Goal: Contribute content

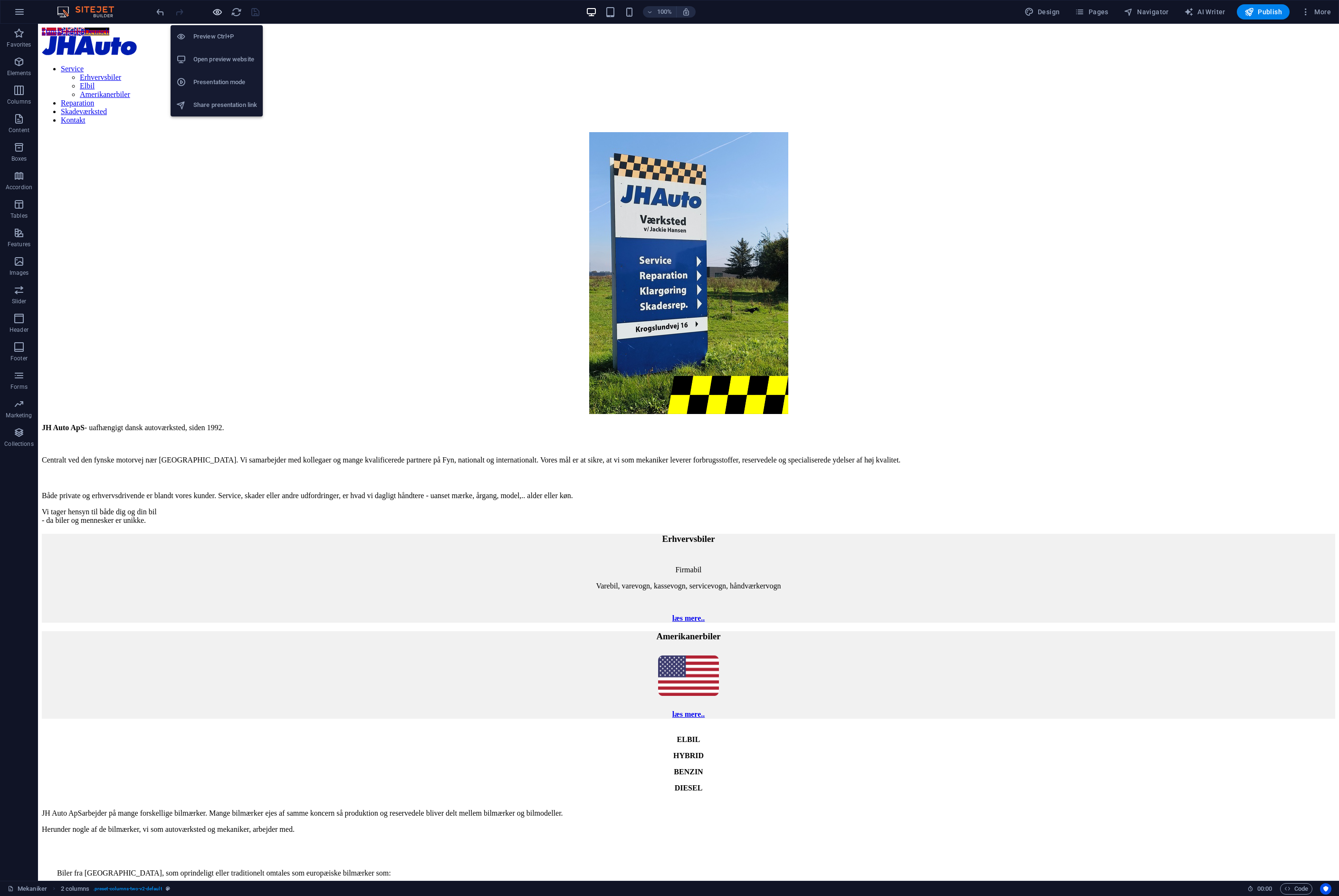
click at [220, 12] on icon "button" at bounding box center [217, 12] width 11 height 11
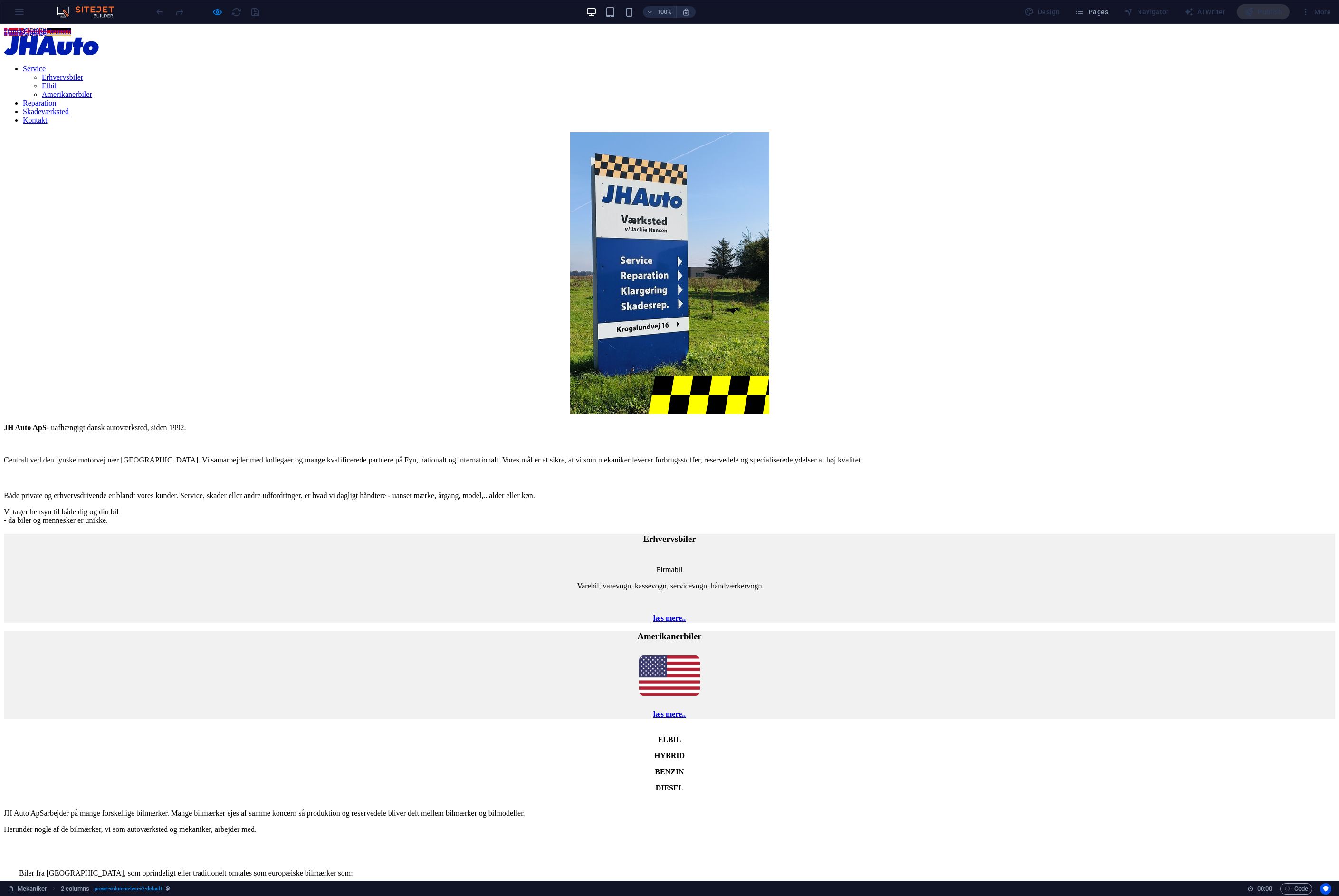
click at [69, 107] on link "Skadeværksted" at bounding box center [46, 111] width 46 height 8
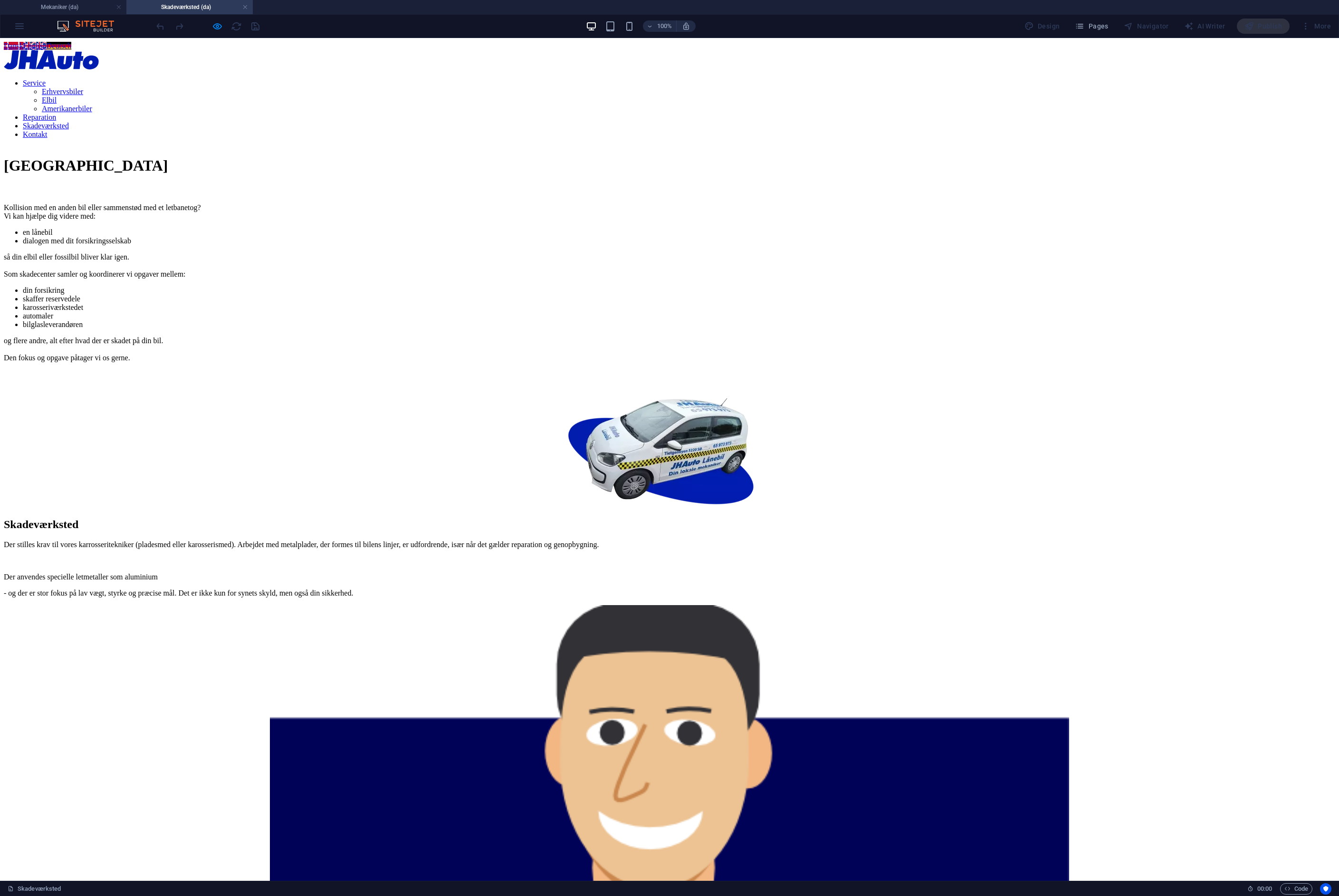
click at [618, 102] on nav "Service Erhvervsbiler Elbil Amerikanerbiler Reparation Skadeværksted Kontakt" at bounding box center [670, 108] width 1332 height 60
click at [554, 99] on nav "Service Erhvervsbiler Elbil Amerikanerbiler Reparation Skadeværksted Kontakt" at bounding box center [670, 108] width 1332 height 60
click at [645, 71] on div at bounding box center [670, 61] width 1332 height 21
click at [59, 7] on h4 "Mekaniker (da)" at bounding box center [63, 7] width 126 height 11
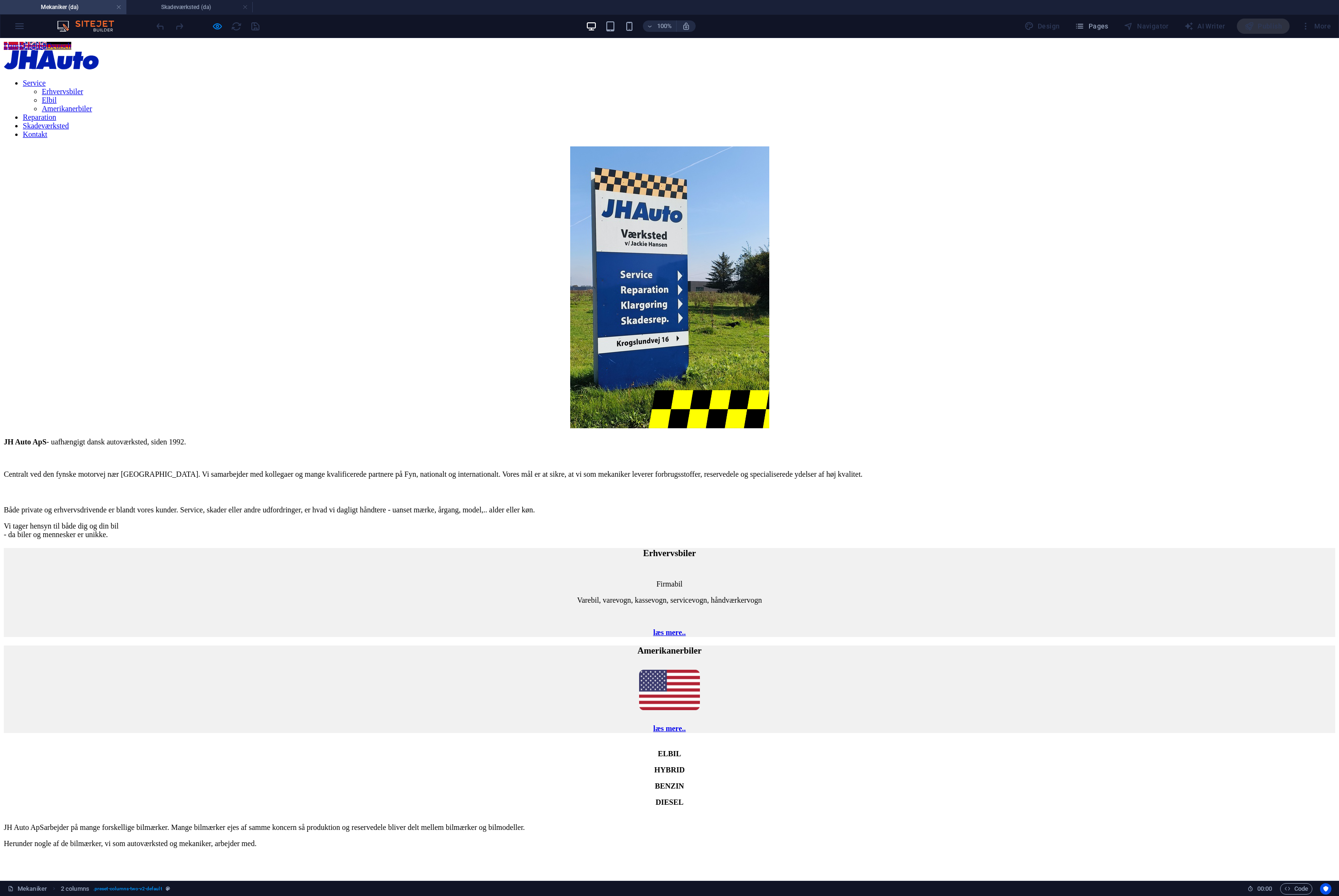
click at [56, 113] on link "Reparation" at bounding box center [39, 117] width 33 height 8
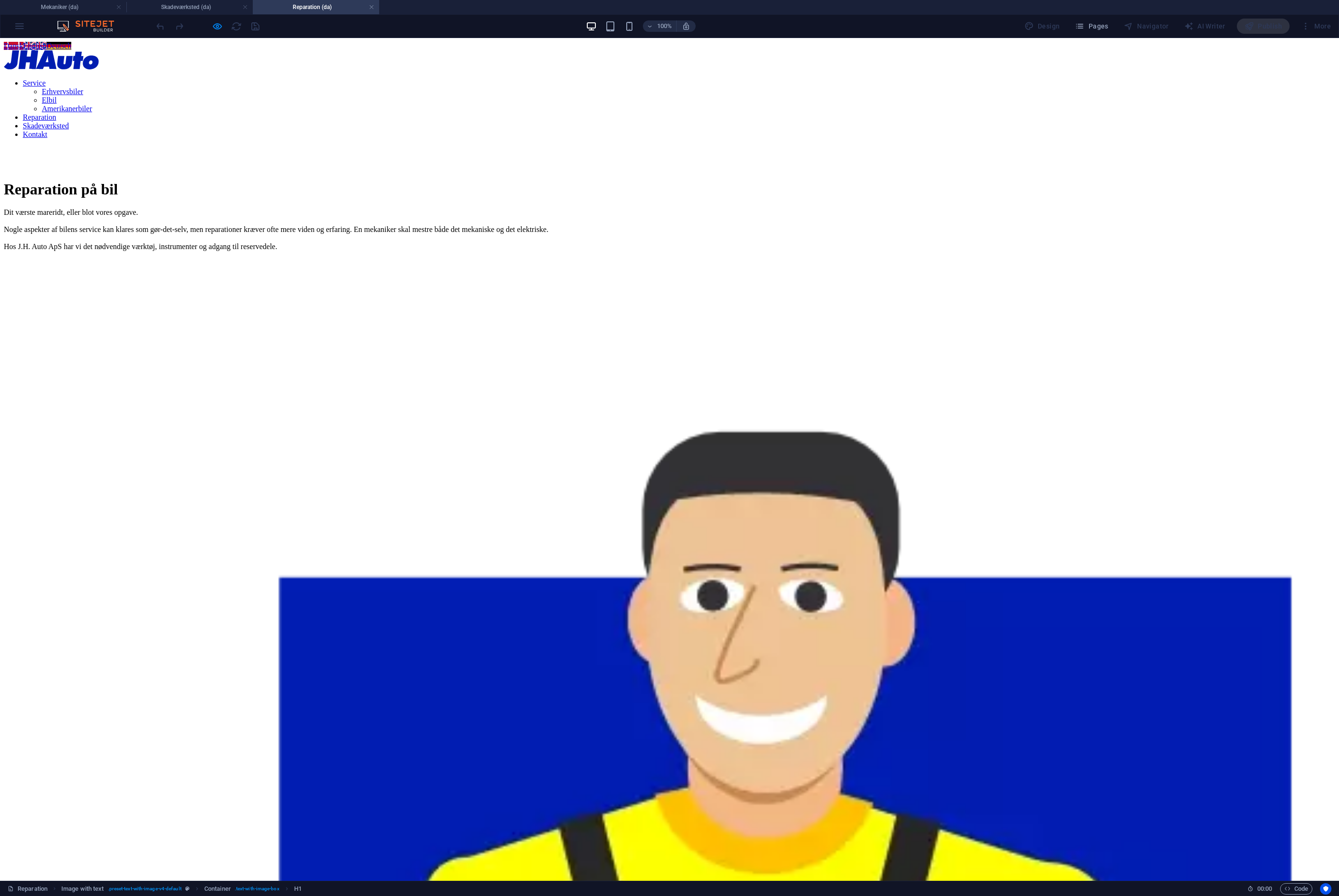
click at [691, 101] on nav "Service Erhvervsbiler Elbil Amerikanerbiler Reparation Skadeværksted Kontakt" at bounding box center [670, 108] width 1332 height 60
click at [546, 103] on nav "Service Erhvervsbiler Elbil Amerikanerbiler Reparation Skadeværksted Kontakt" at bounding box center [670, 108] width 1332 height 60
click at [64, 10] on h4 "Mekaniker (da)" at bounding box center [63, 7] width 126 height 11
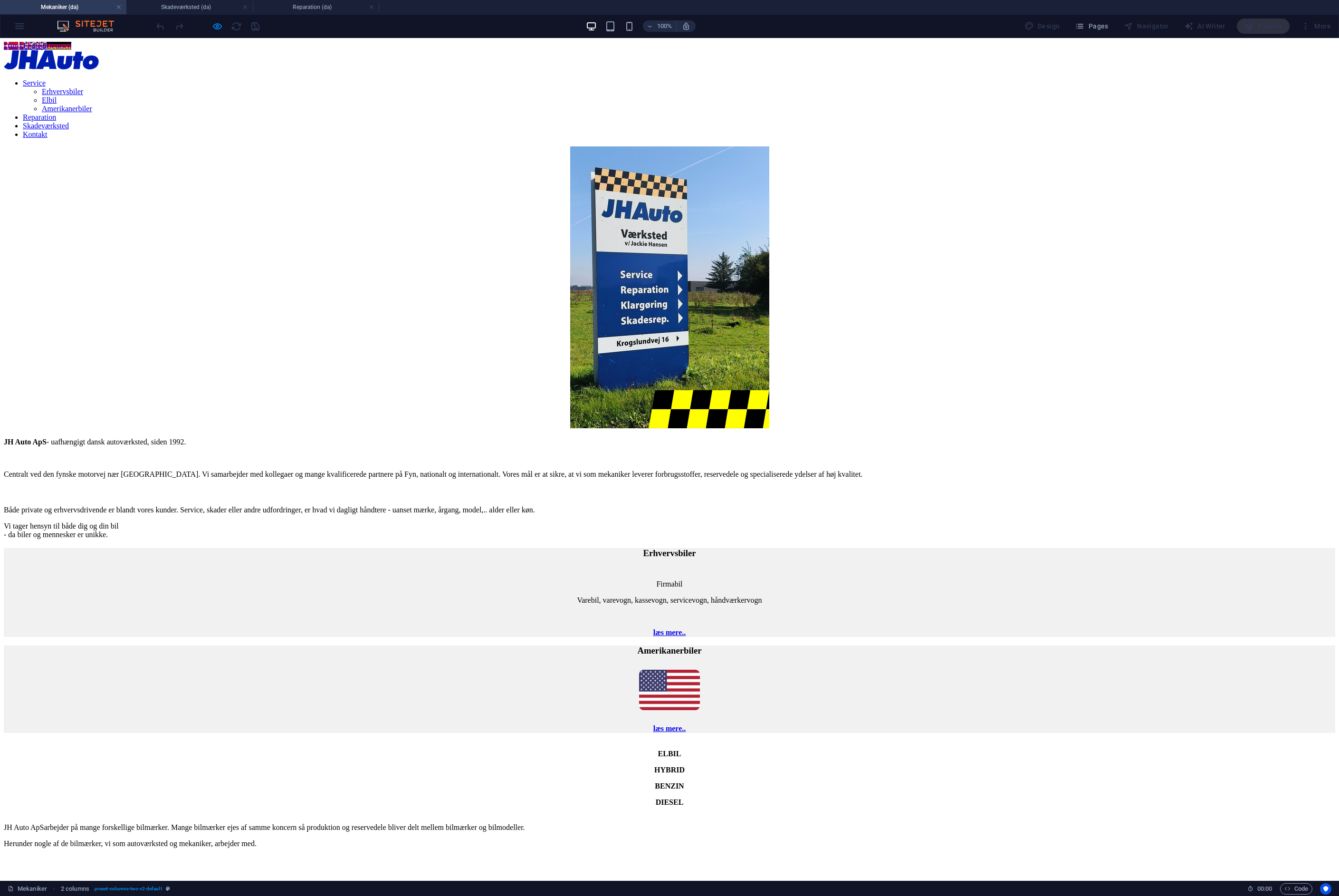
click at [46, 87] on link "Service" at bounding box center [34, 83] width 23 height 8
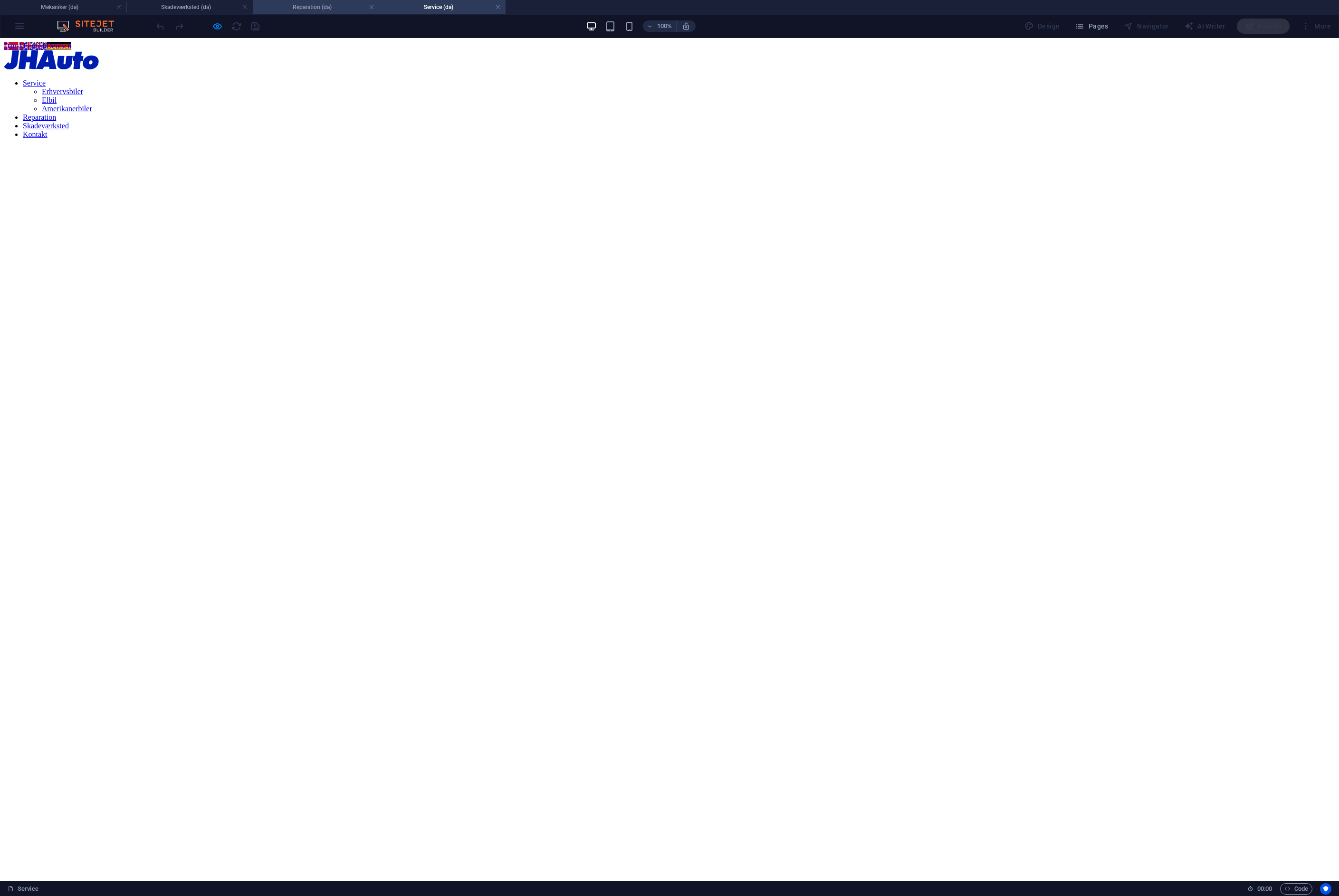
click at [315, 6] on h4 "Reparation (da)" at bounding box center [316, 7] width 126 height 11
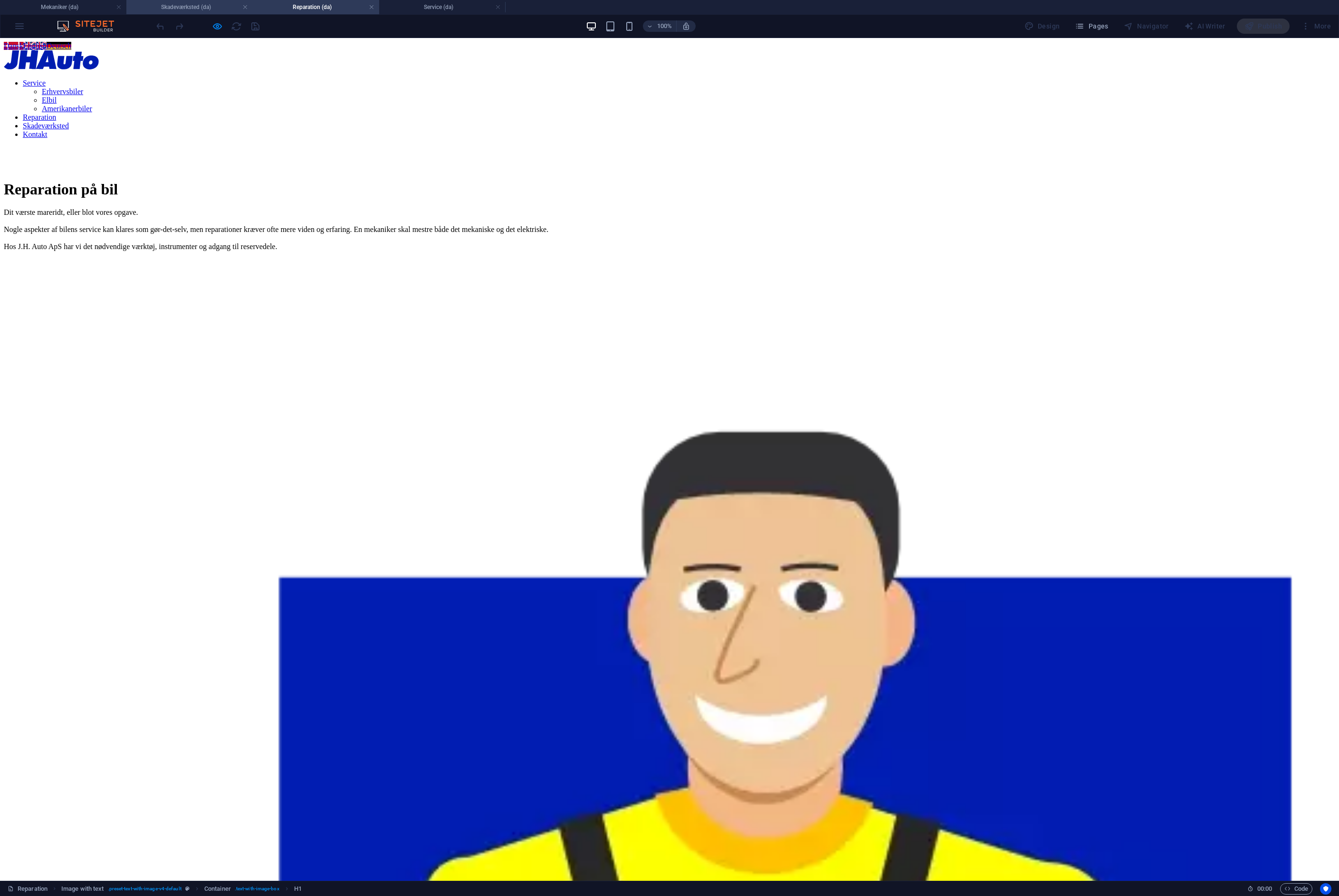
click at [179, 10] on h4 "Skadeværksted (da)" at bounding box center [189, 7] width 126 height 11
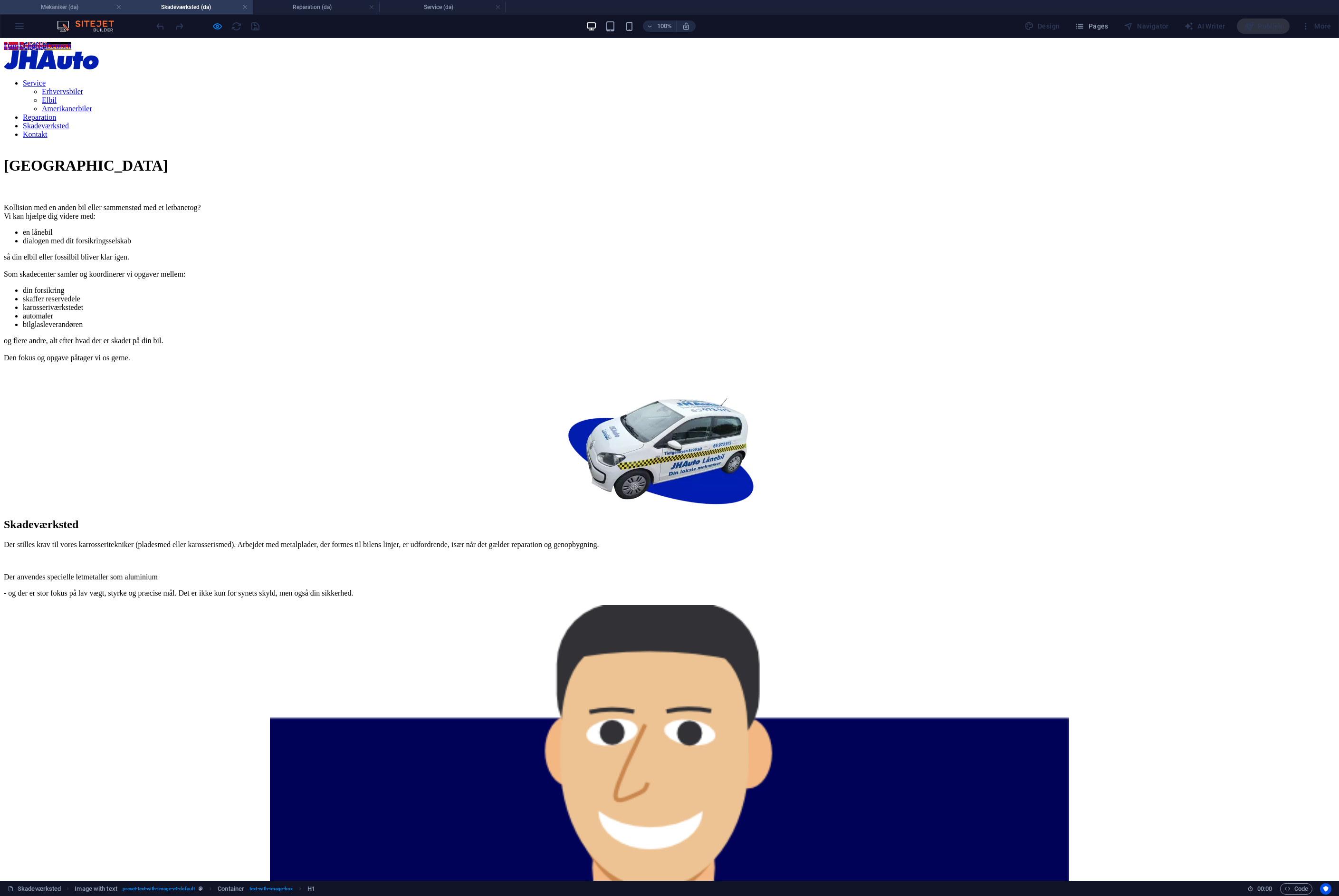
click at [60, 6] on h4 "Mekaniker (da)" at bounding box center [63, 7] width 126 height 11
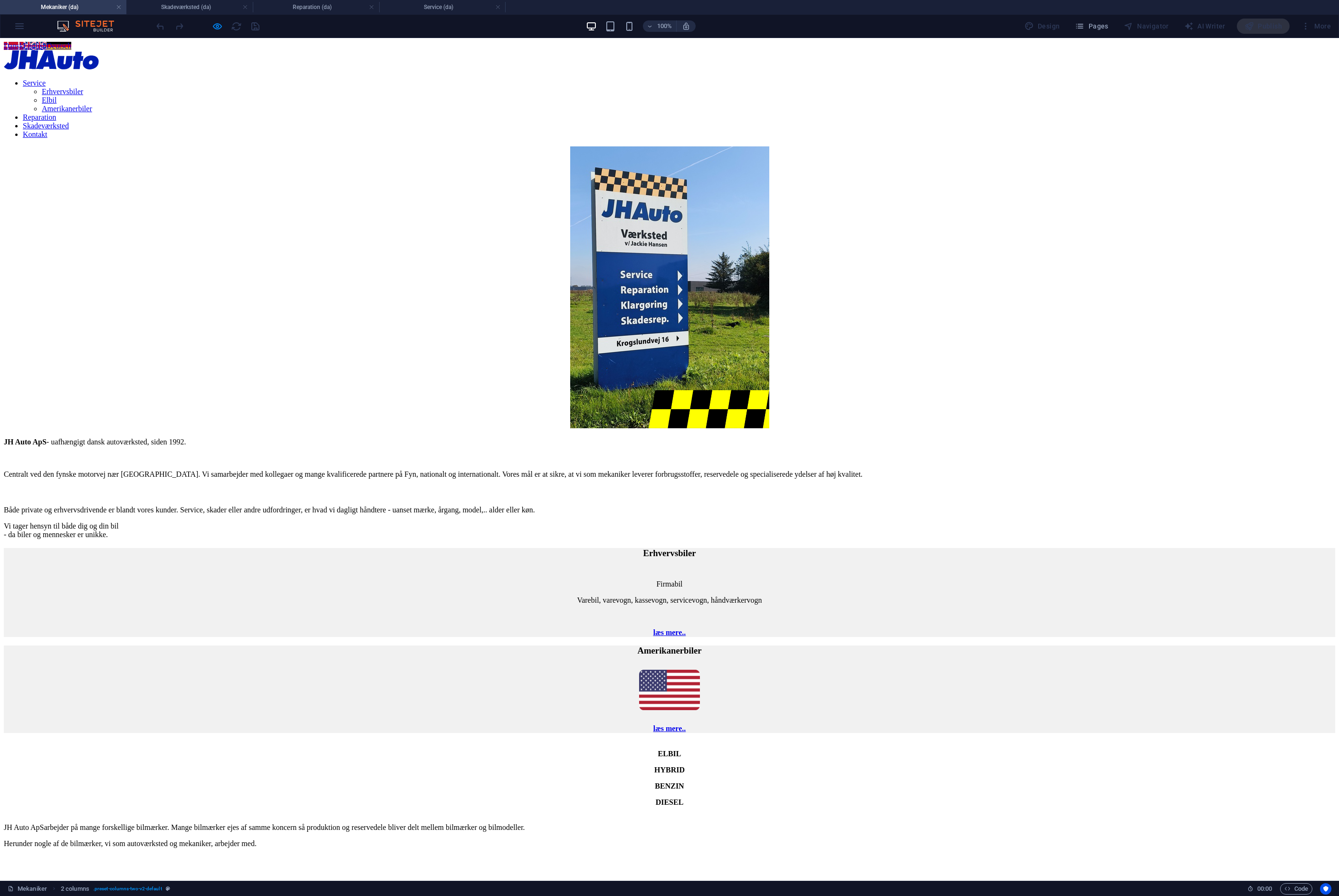
click at [1135, 219] on div "JH Auto ApS - uafhængigt dansk autoværksted, siden 1992. Centralt ved den fynsk…" at bounding box center [670, 439] width 1332 height 586
click at [48, 130] on link "Kontakt" at bounding box center [35, 134] width 25 height 8
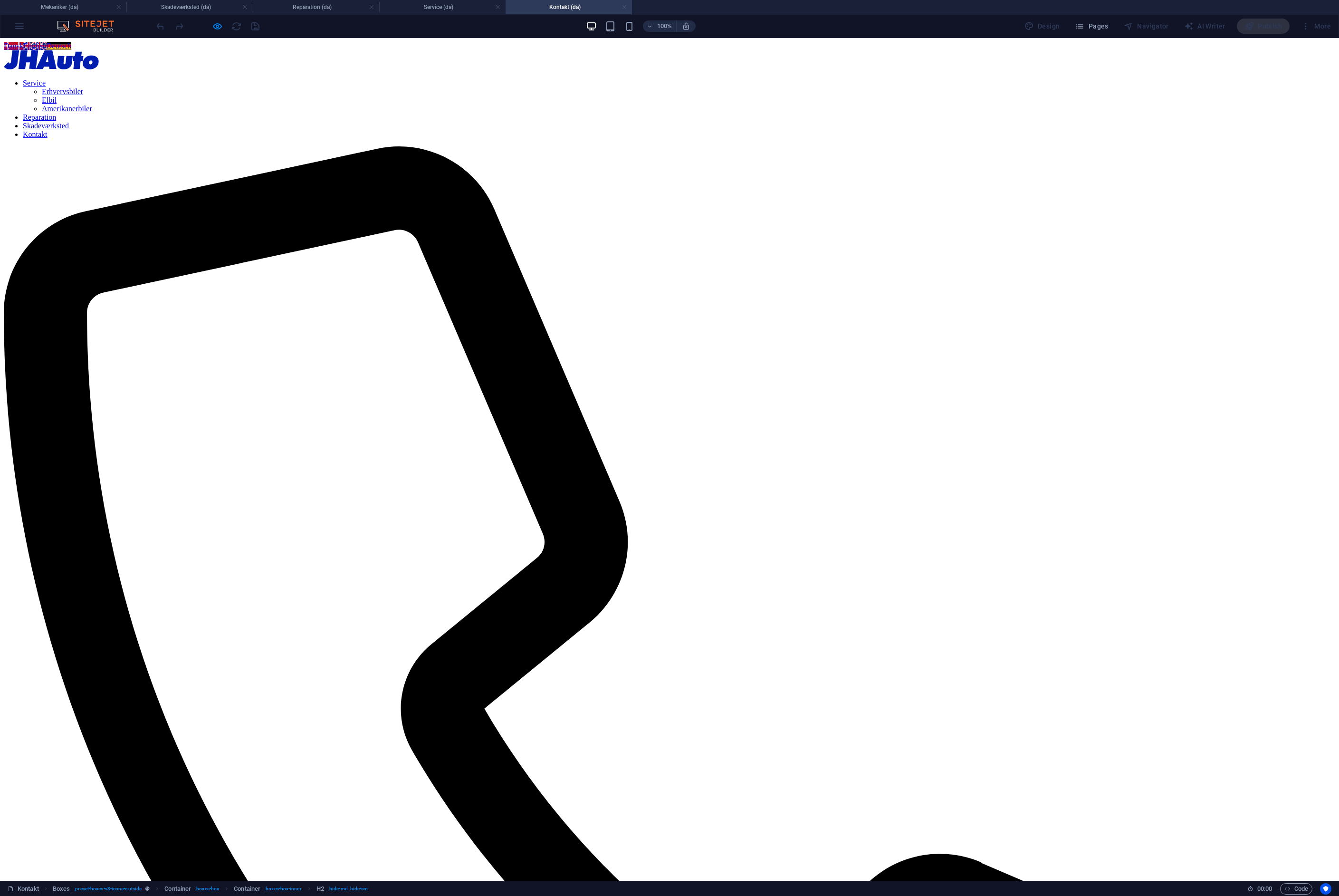
click at [627, 6] on link at bounding box center [625, 7] width 6 height 9
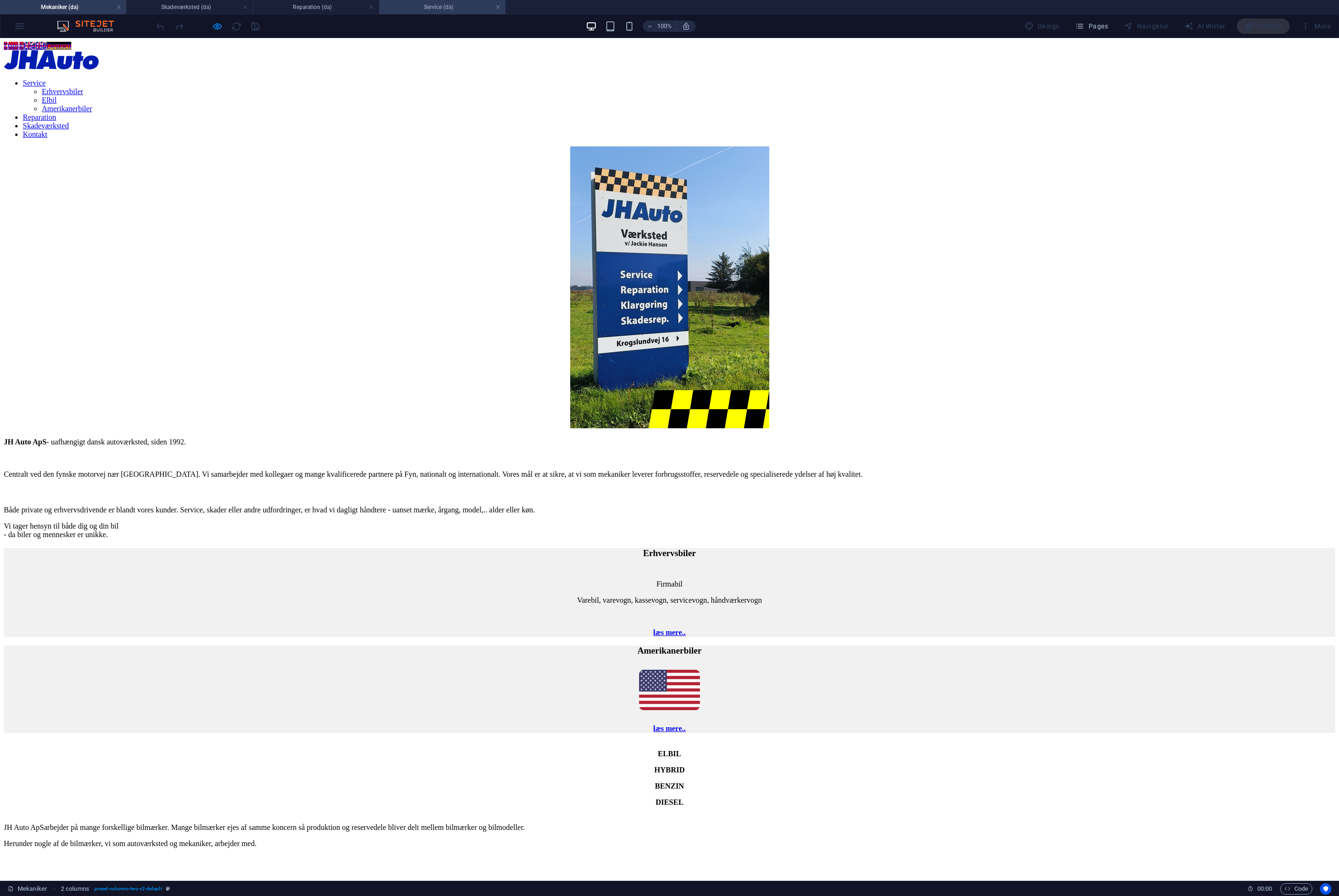
scroll to position [794, 0]
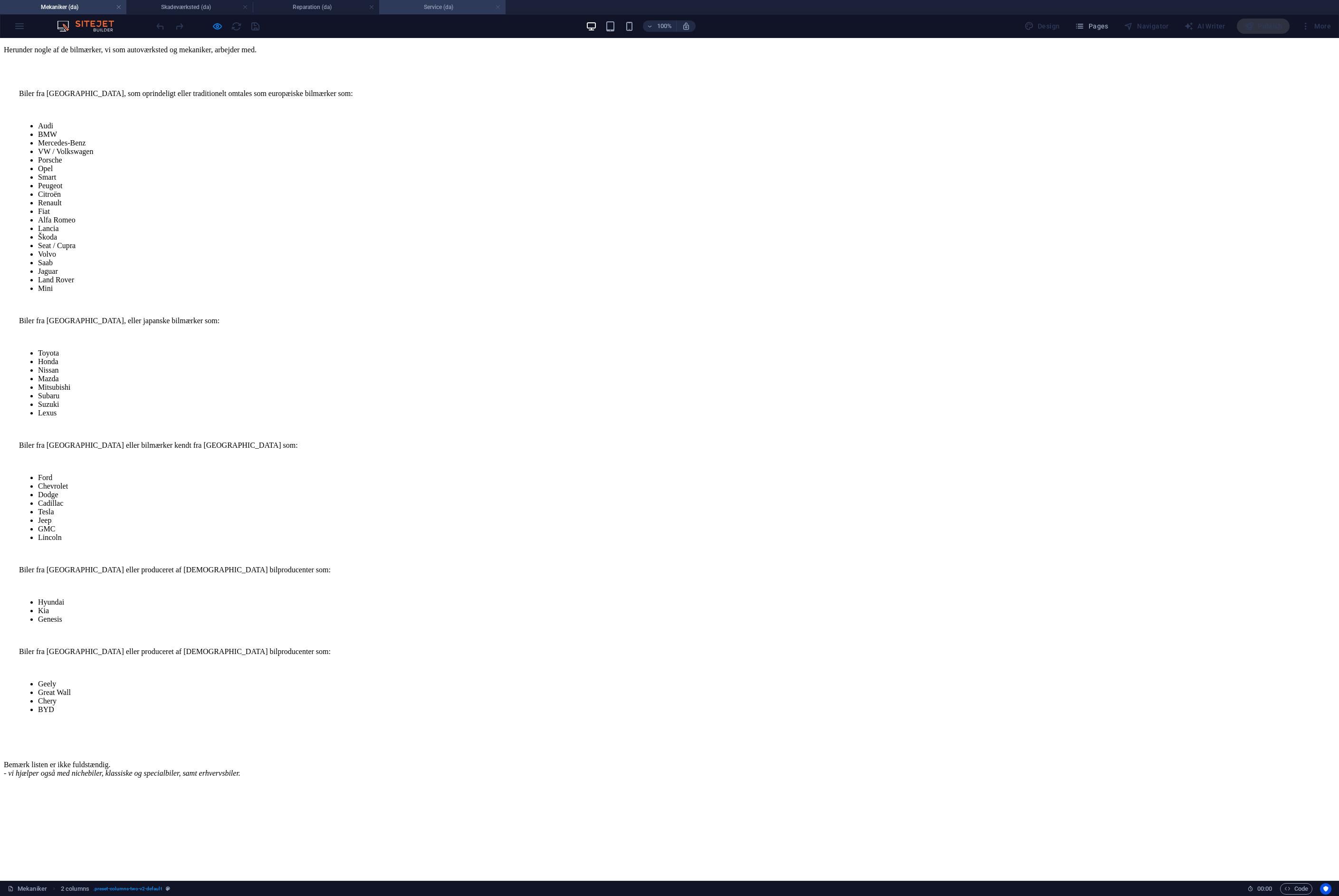
click at [498, 7] on link at bounding box center [498, 7] width 6 height 9
click at [372, 9] on link at bounding box center [372, 7] width 6 height 9
click at [245, 8] on link at bounding box center [245, 7] width 6 height 9
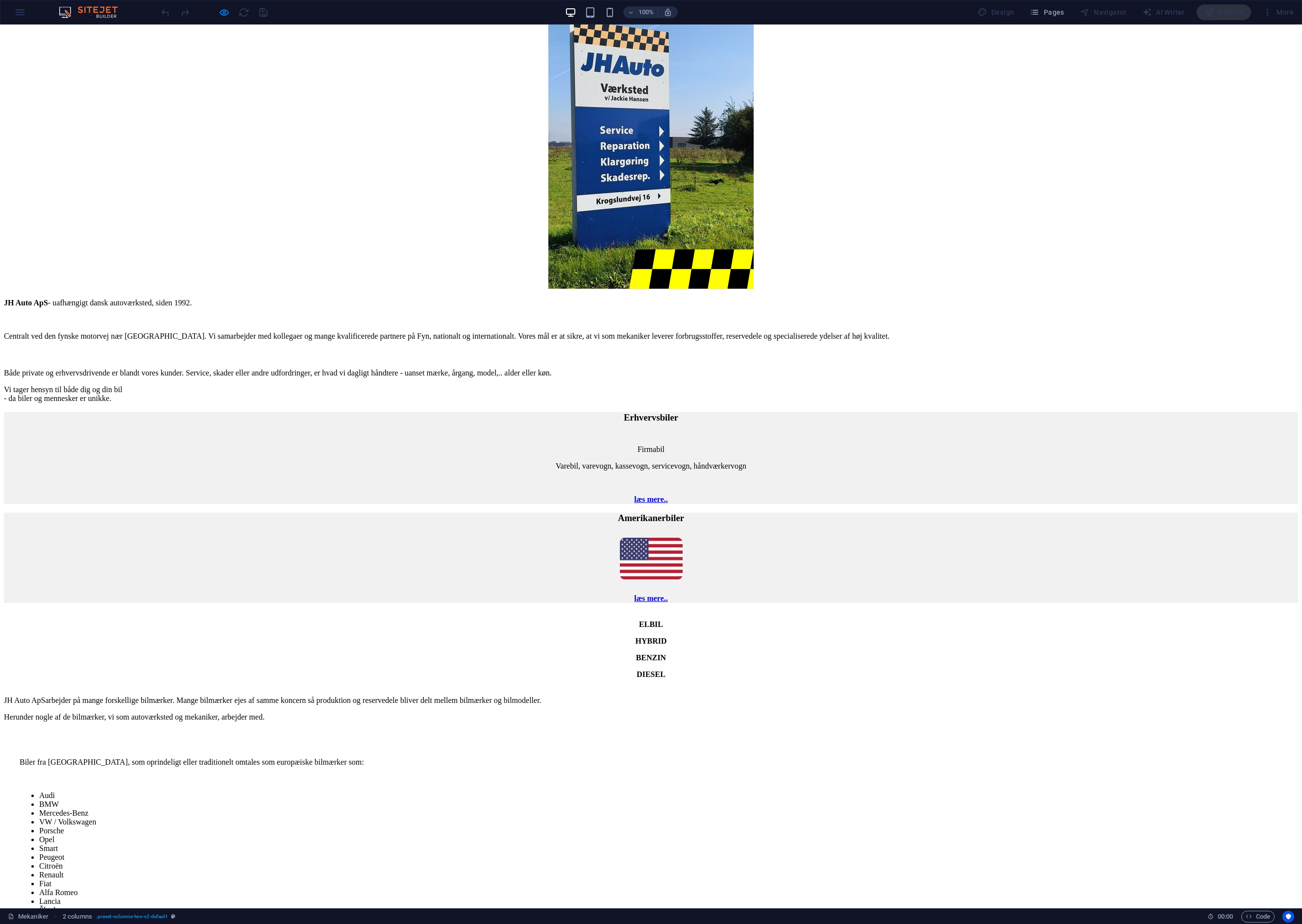
scroll to position [0, 0]
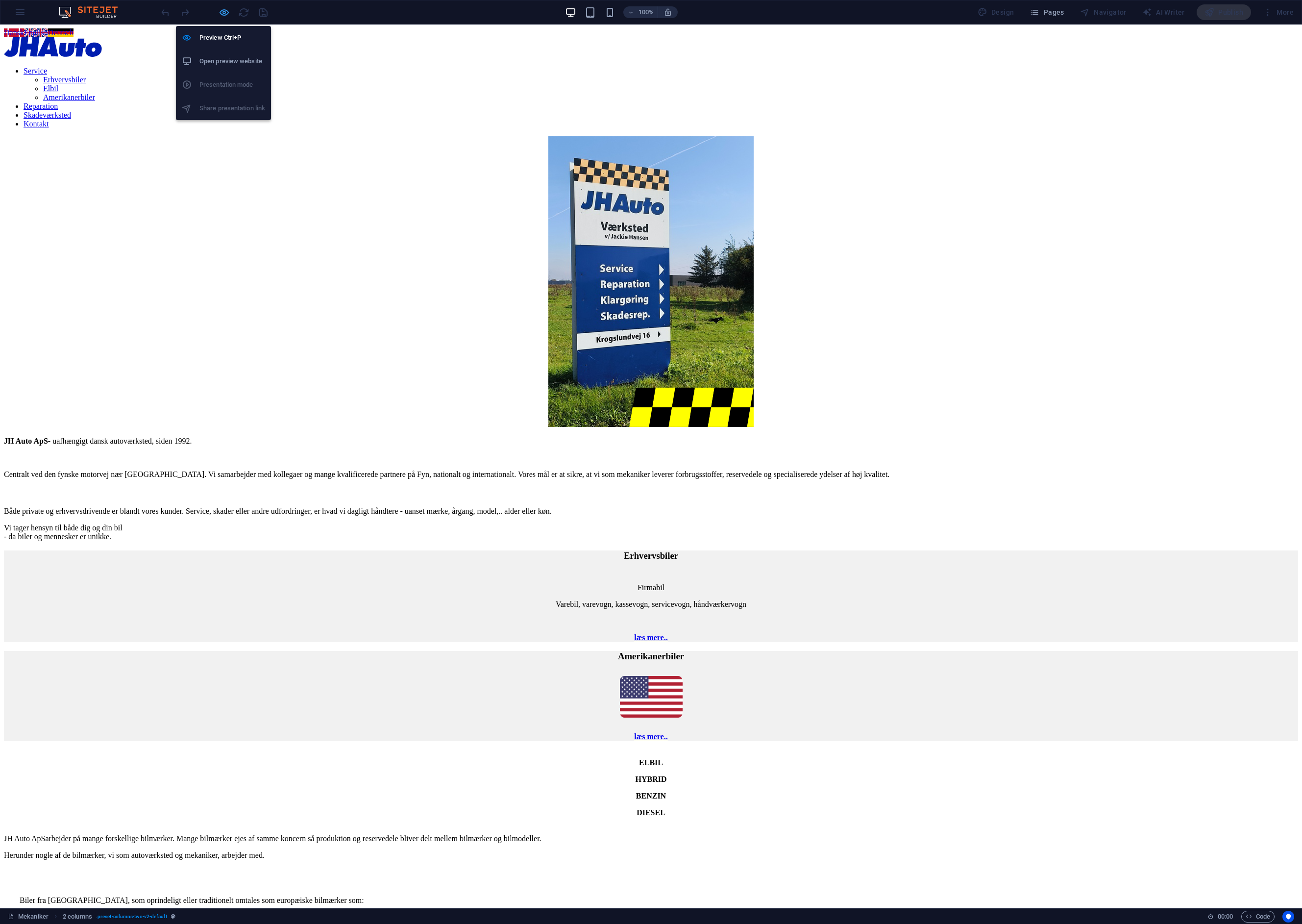
click at [220, 13] on icon "button" at bounding box center [224, 12] width 11 height 11
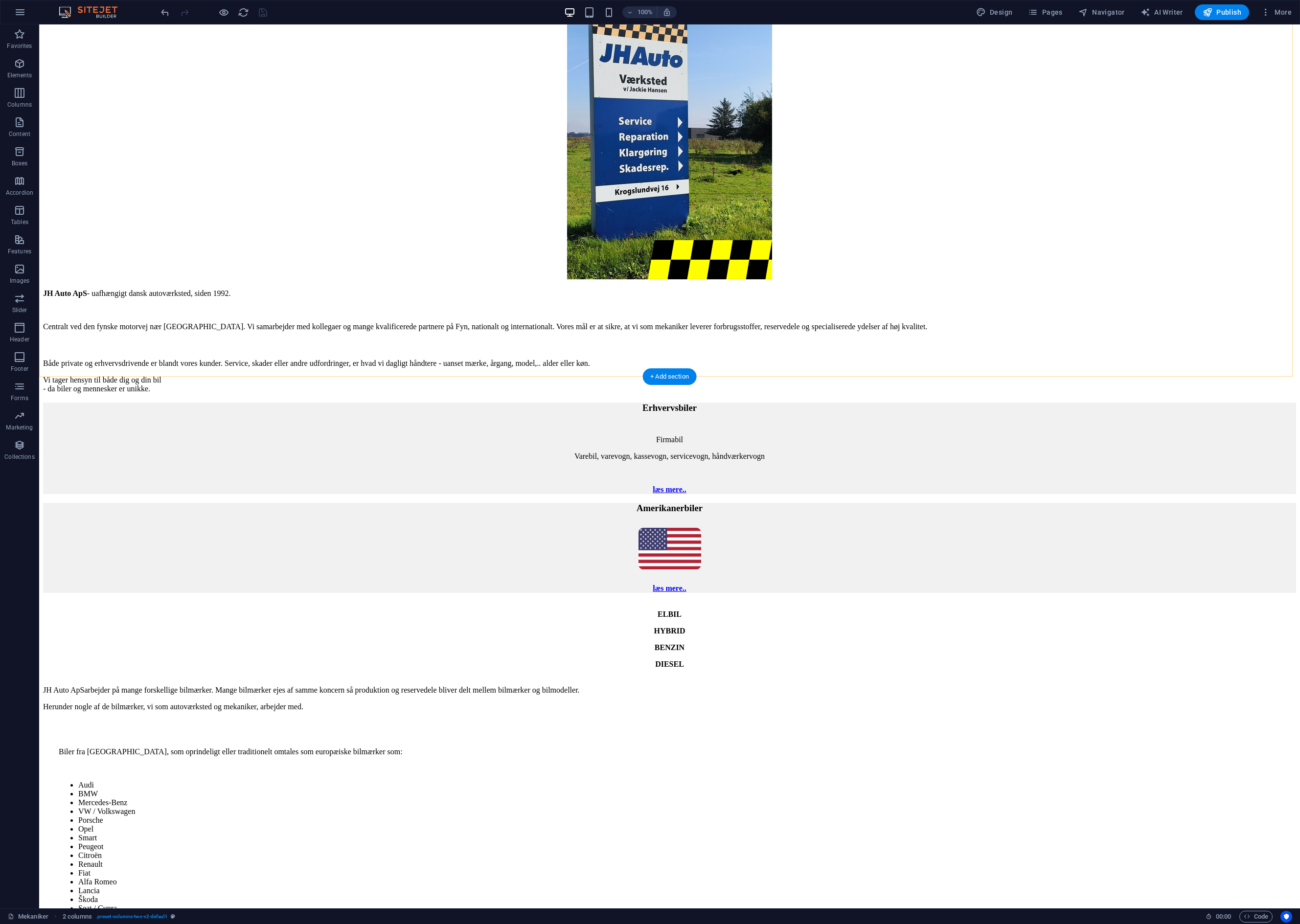
scroll to position [196, 0]
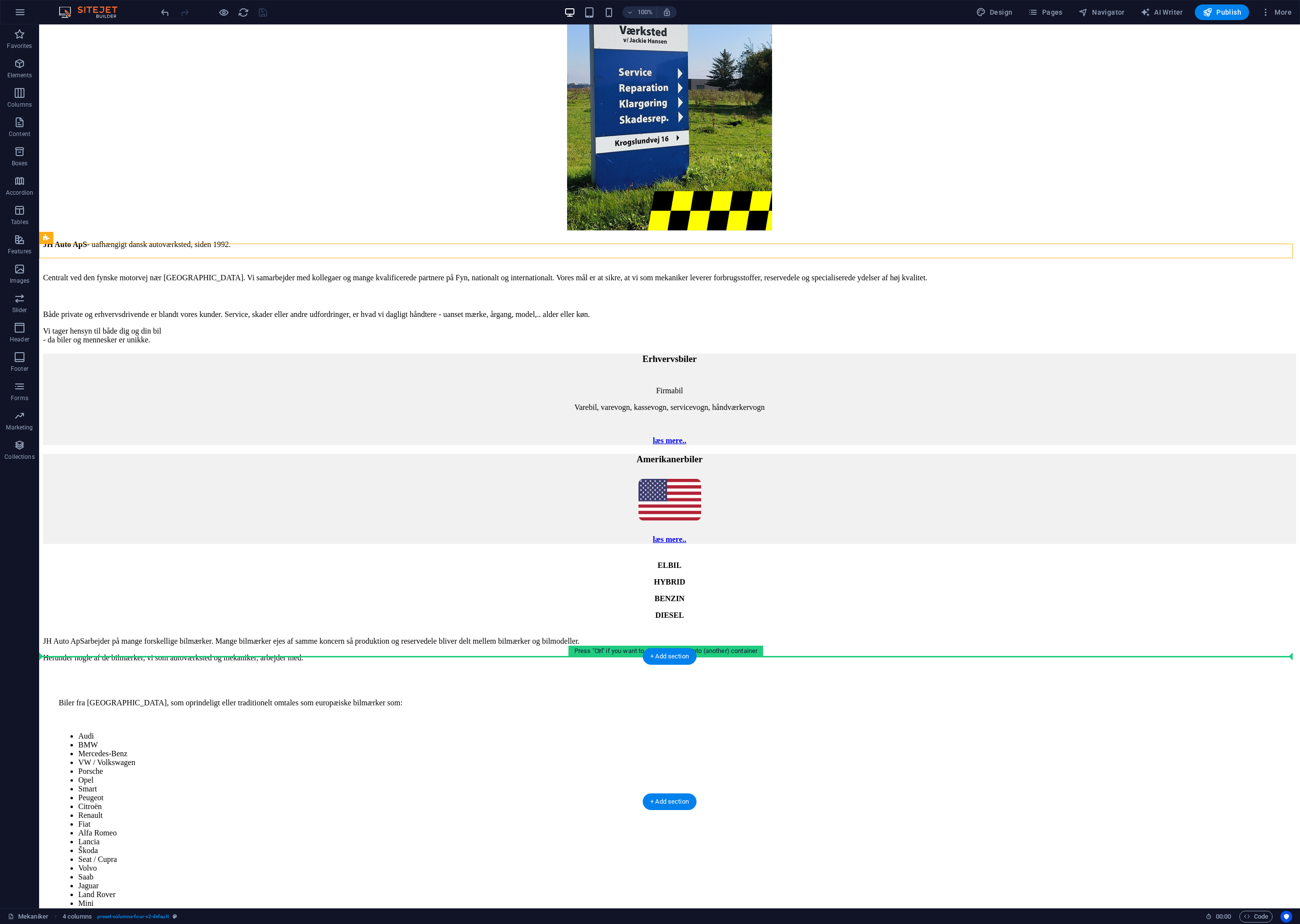
drag, startPoint x: 105, startPoint y: 260, endPoint x: 122, endPoint y: 669, distance: 409.4
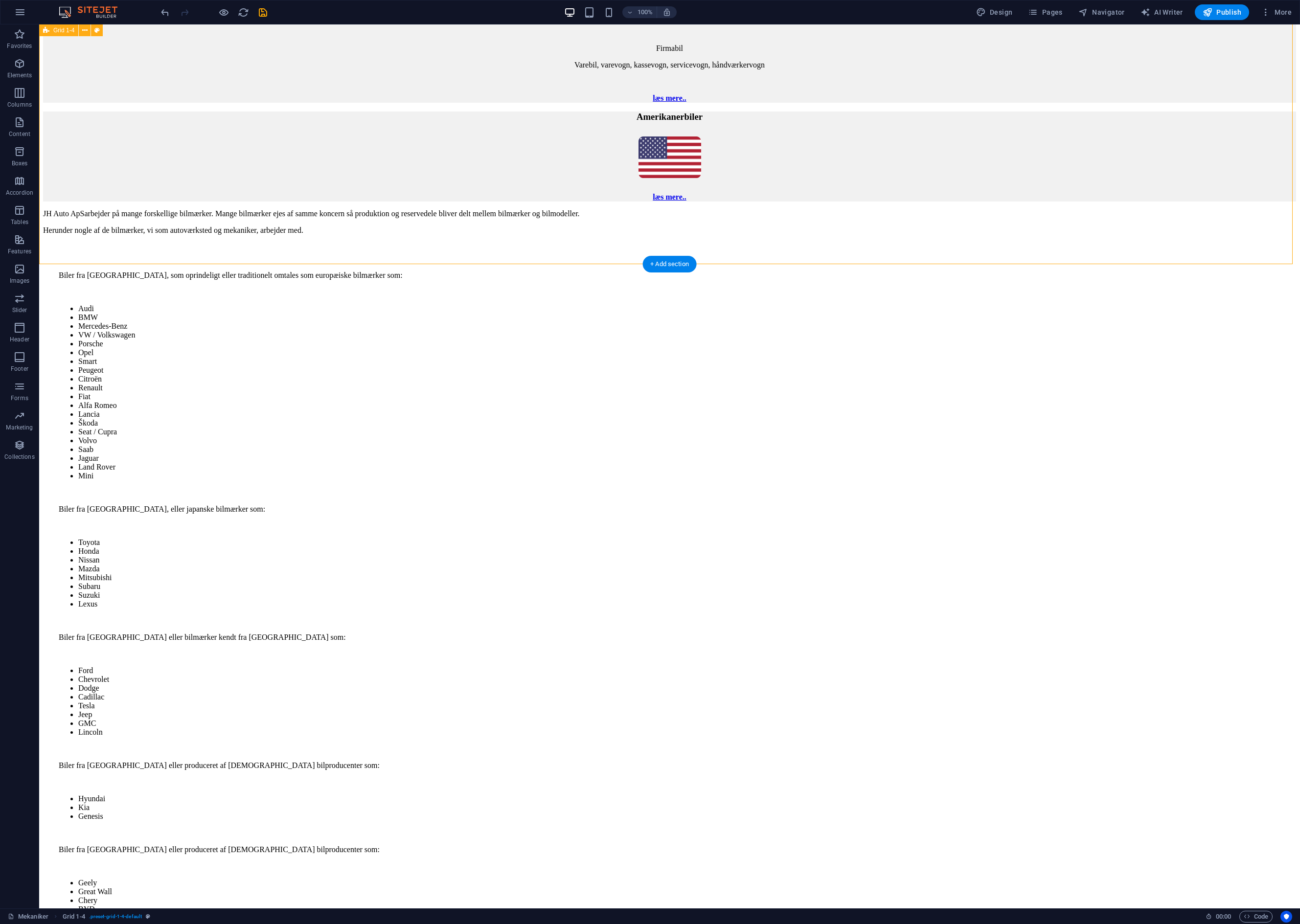
scroll to position [440, 0]
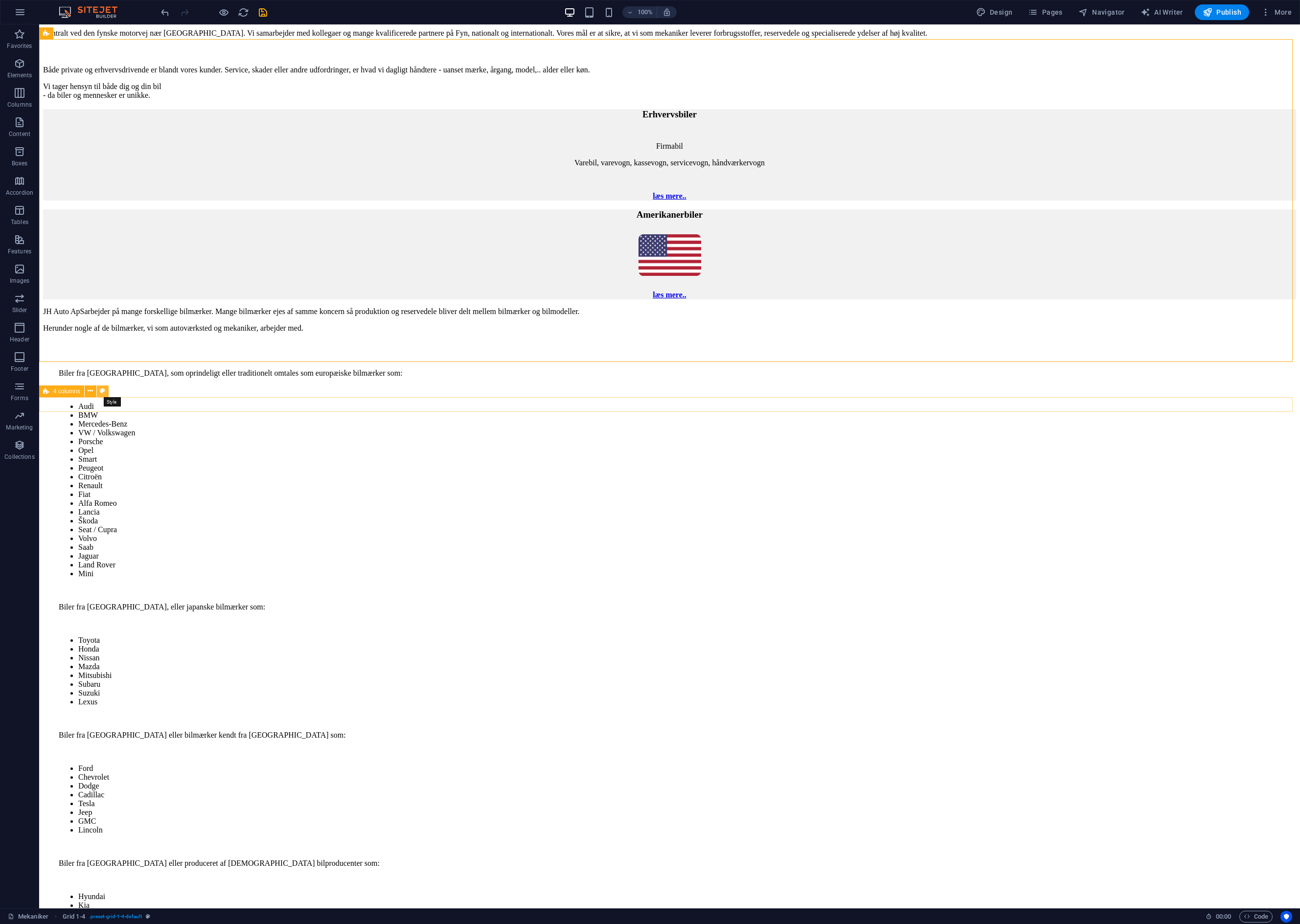
click at [104, 389] on icon at bounding box center [102, 391] width 5 height 10
select select "rem"
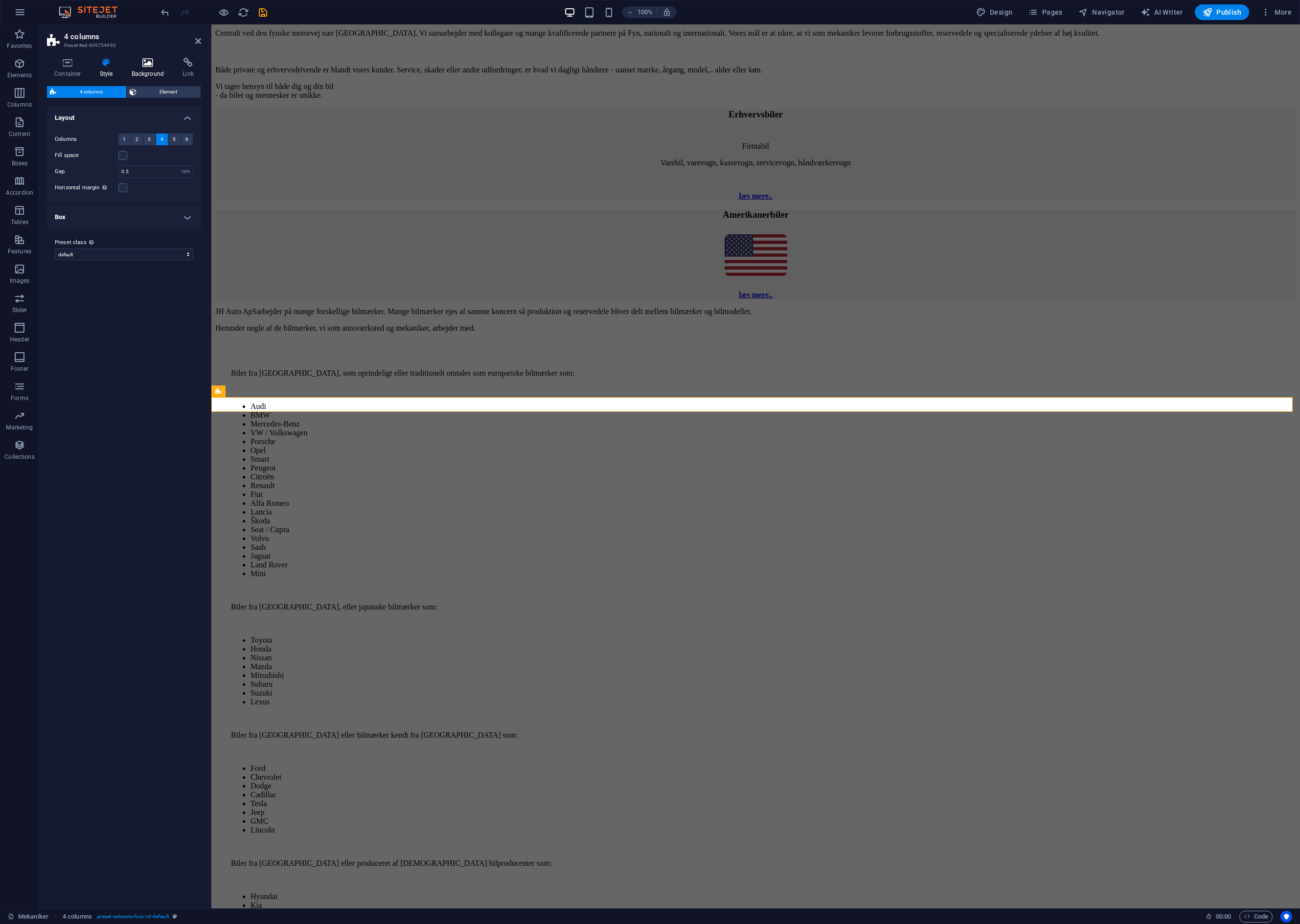
click at [147, 68] on h4 "Background" at bounding box center [150, 68] width 52 height 21
click at [168, 120] on span "Element" at bounding box center [177, 117] width 27 height 12
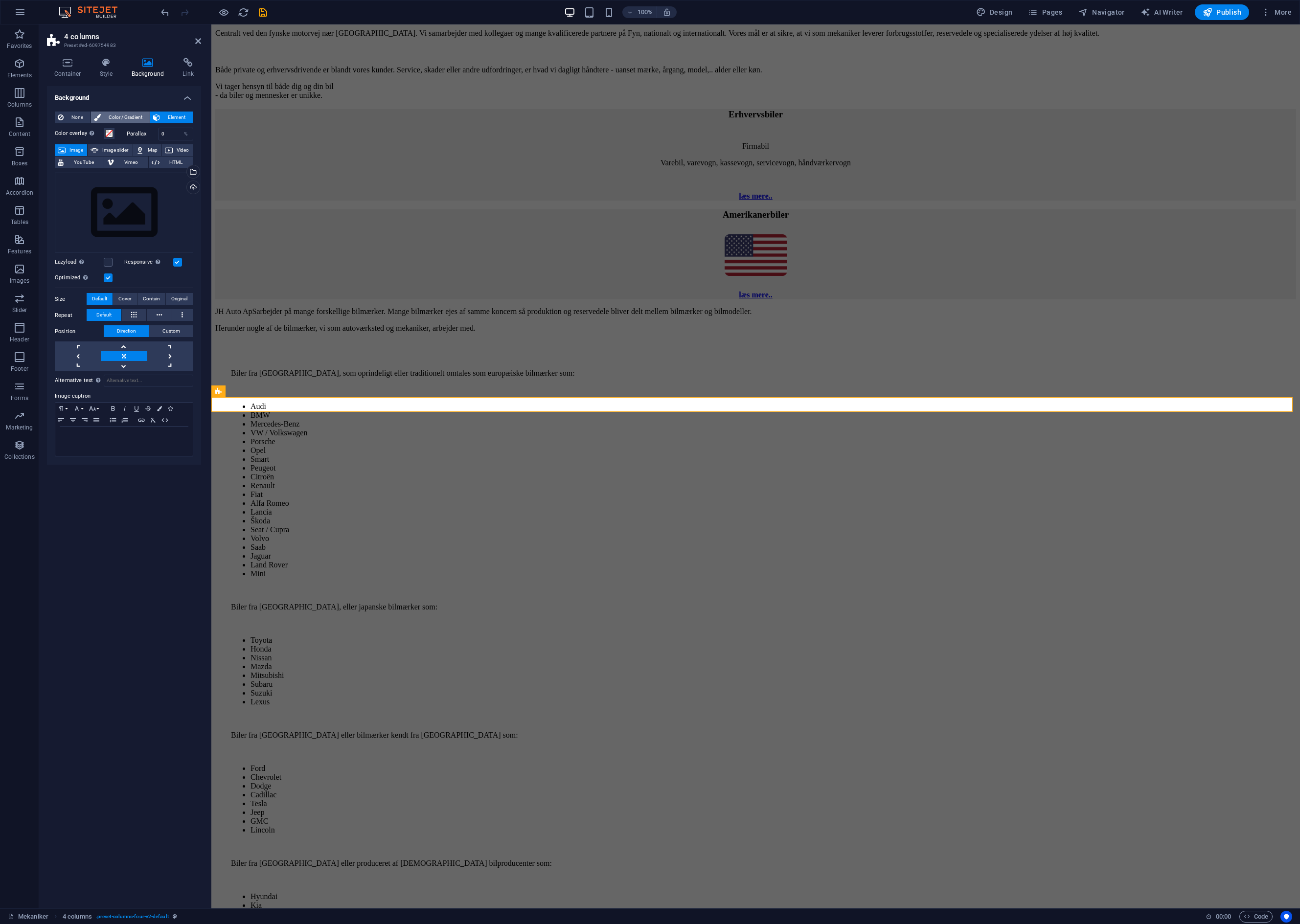
click at [142, 119] on span "Color / Gradient" at bounding box center [125, 117] width 43 height 12
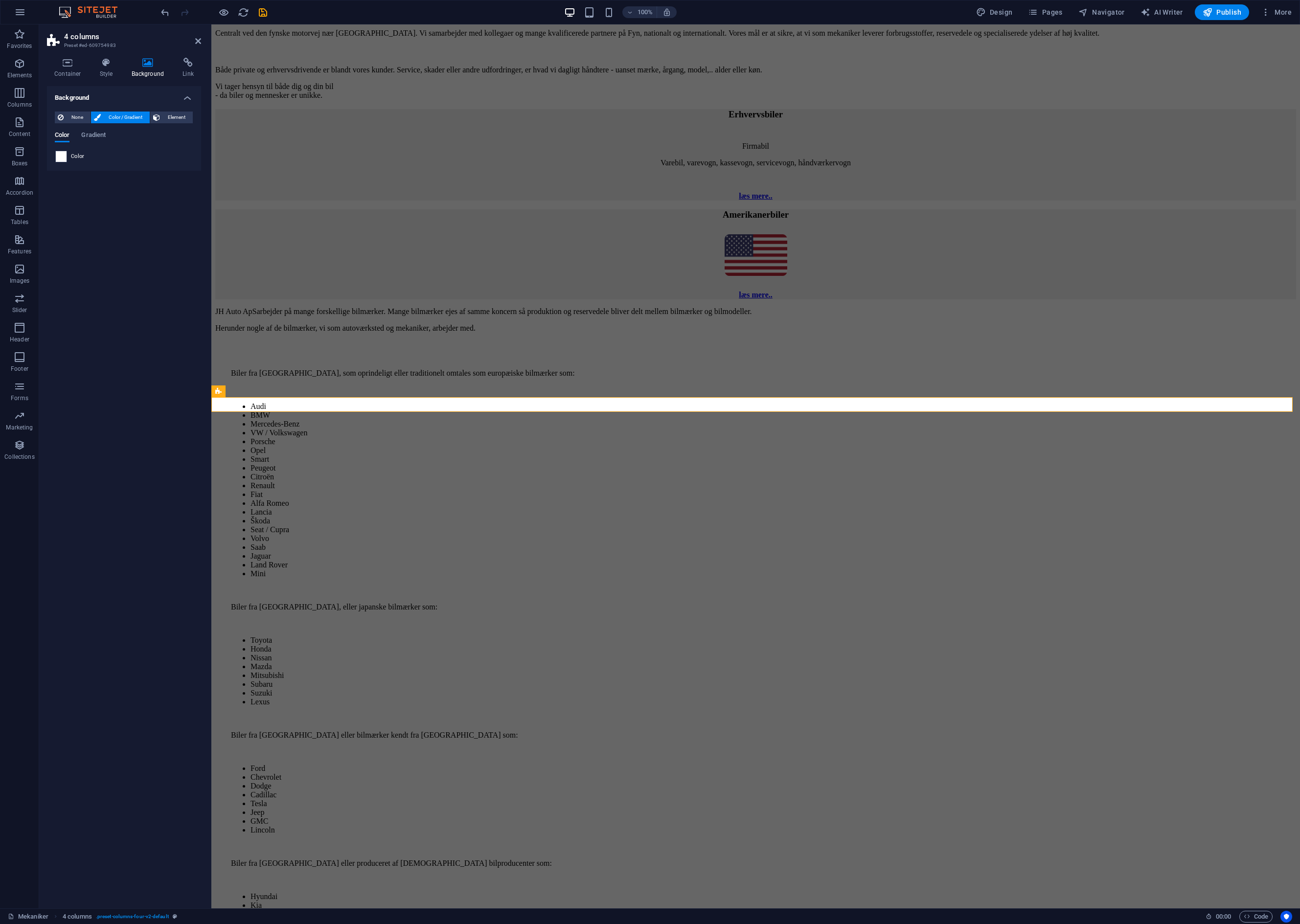
click at [62, 159] on span at bounding box center [61, 156] width 11 height 11
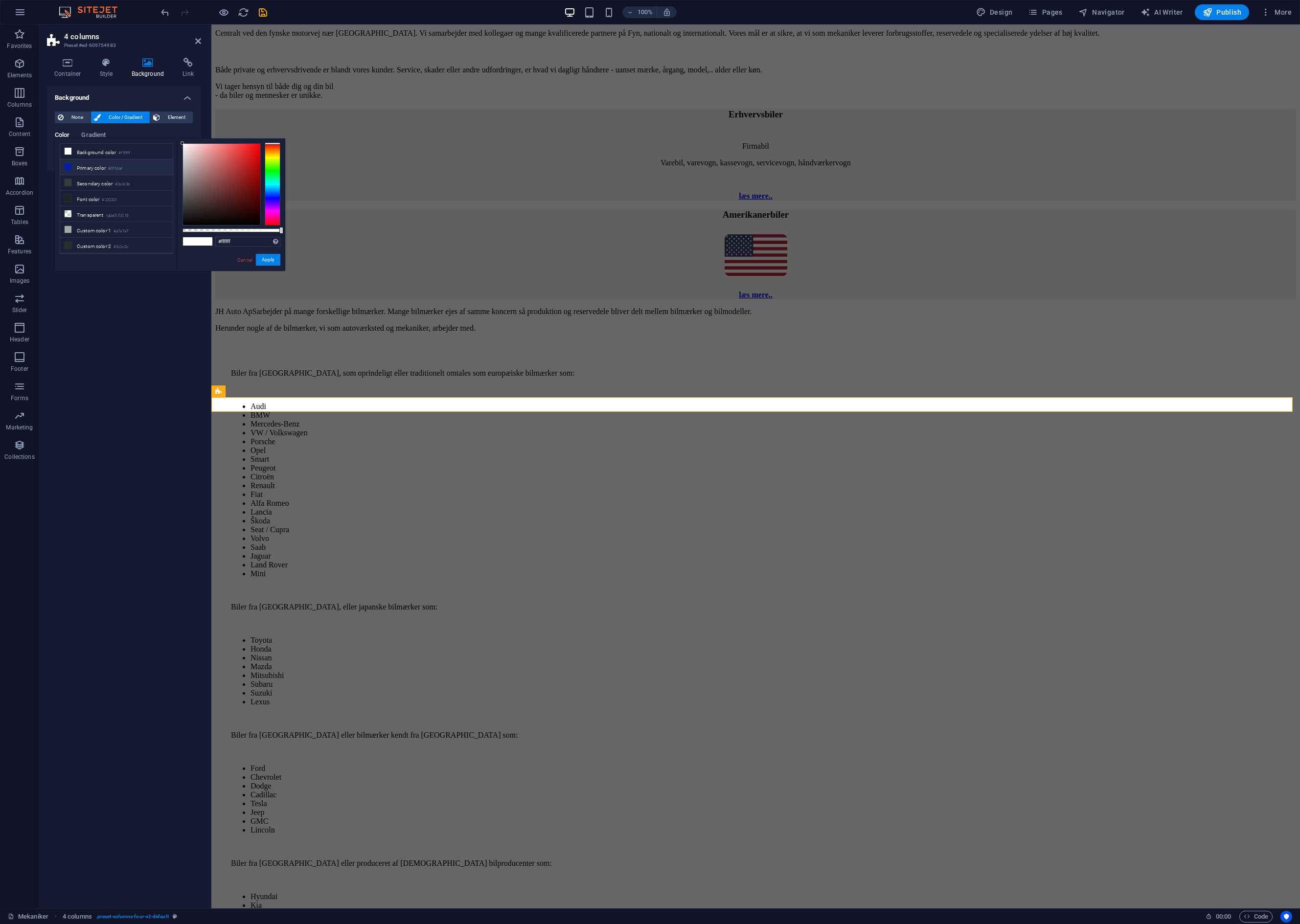
click at [69, 166] on icon at bounding box center [68, 167] width 7 height 7
type input "#011daf"
click at [277, 260] on button "Apply" at bounding box center [268, 260] width 24 height 12
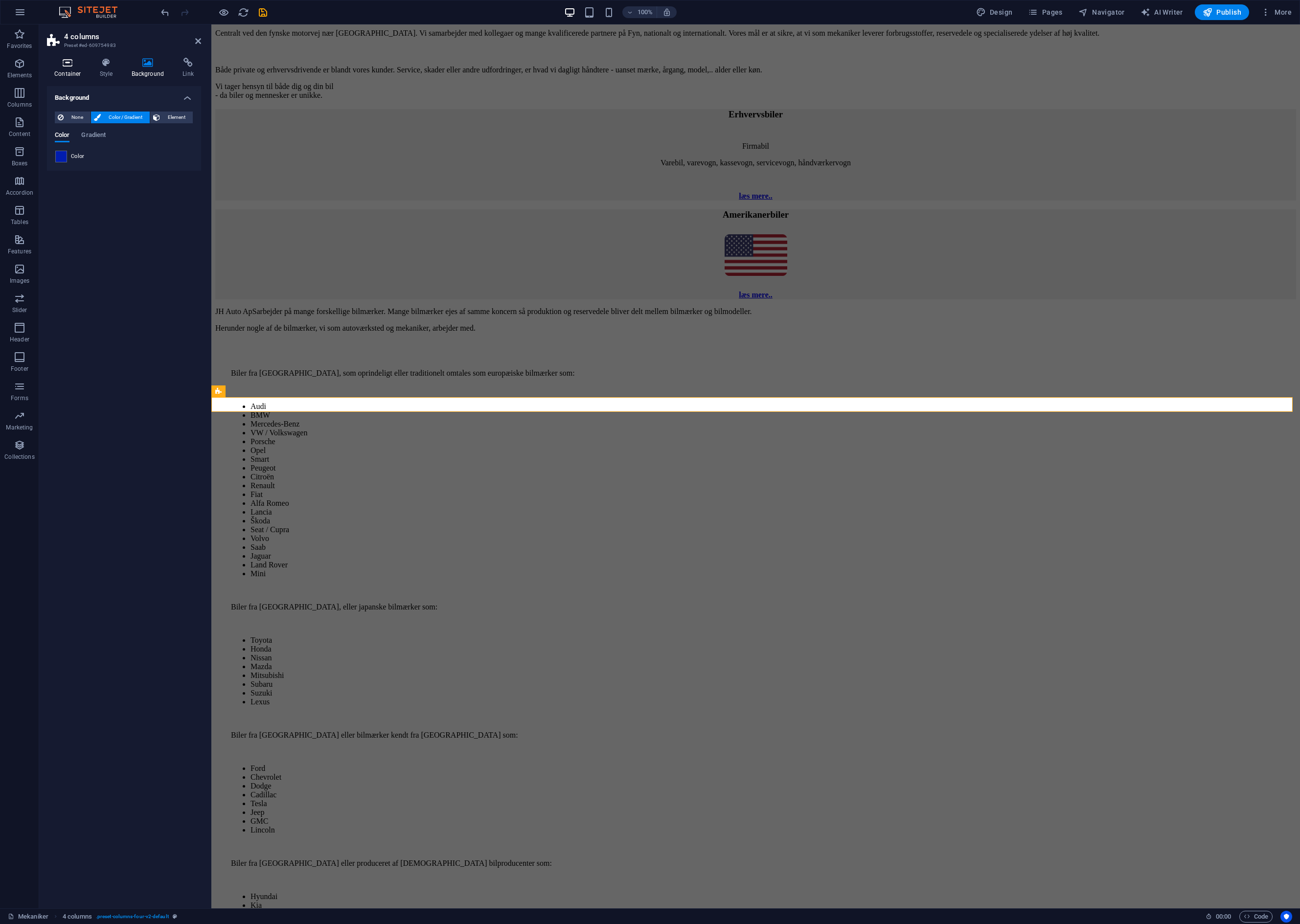
click at [67, 58] on icon at bounding box center [68, 62] width 42 height 10
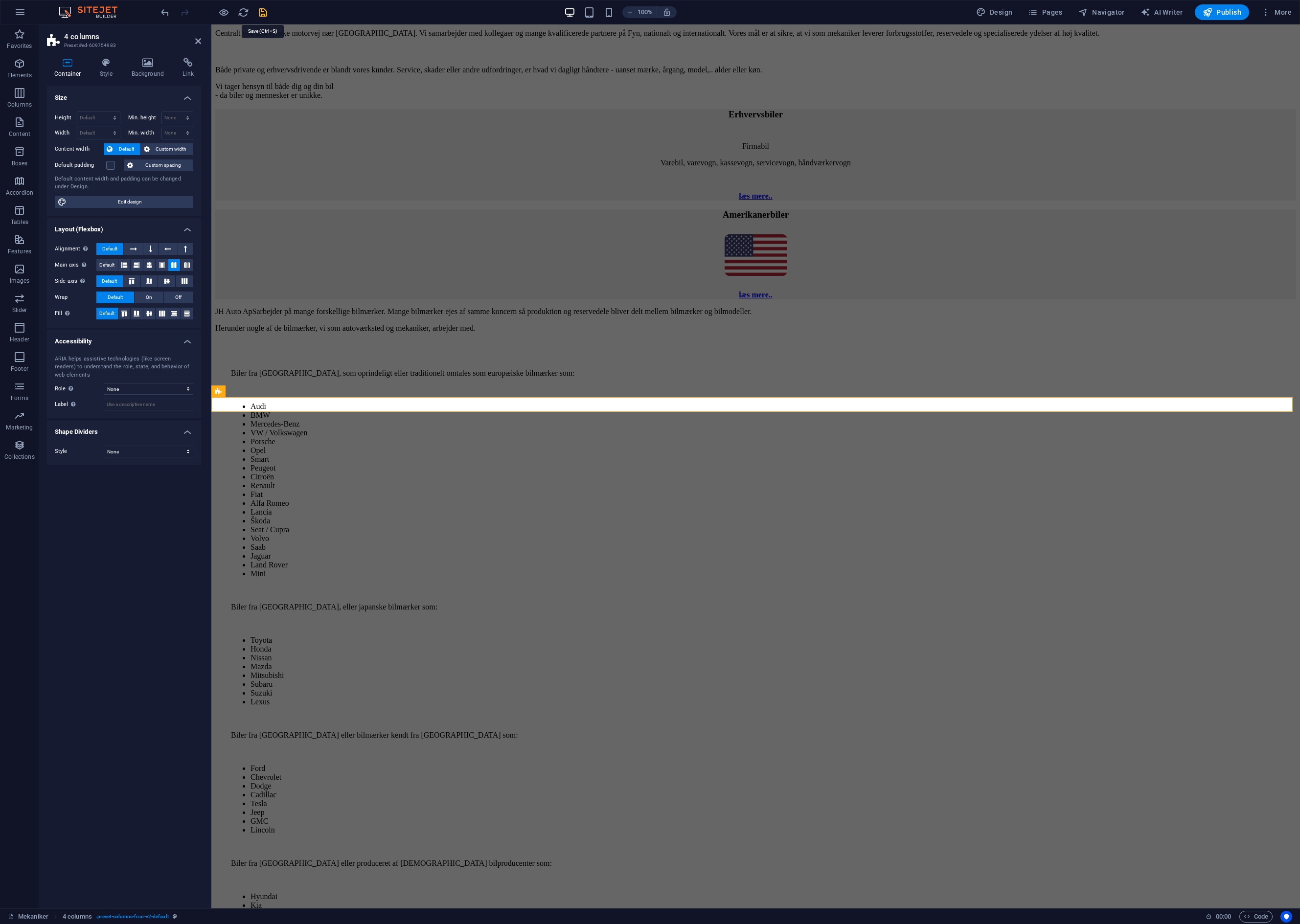
click at [262, 16] on icon "save" at bounding box center [263, 12] width 11 height 11
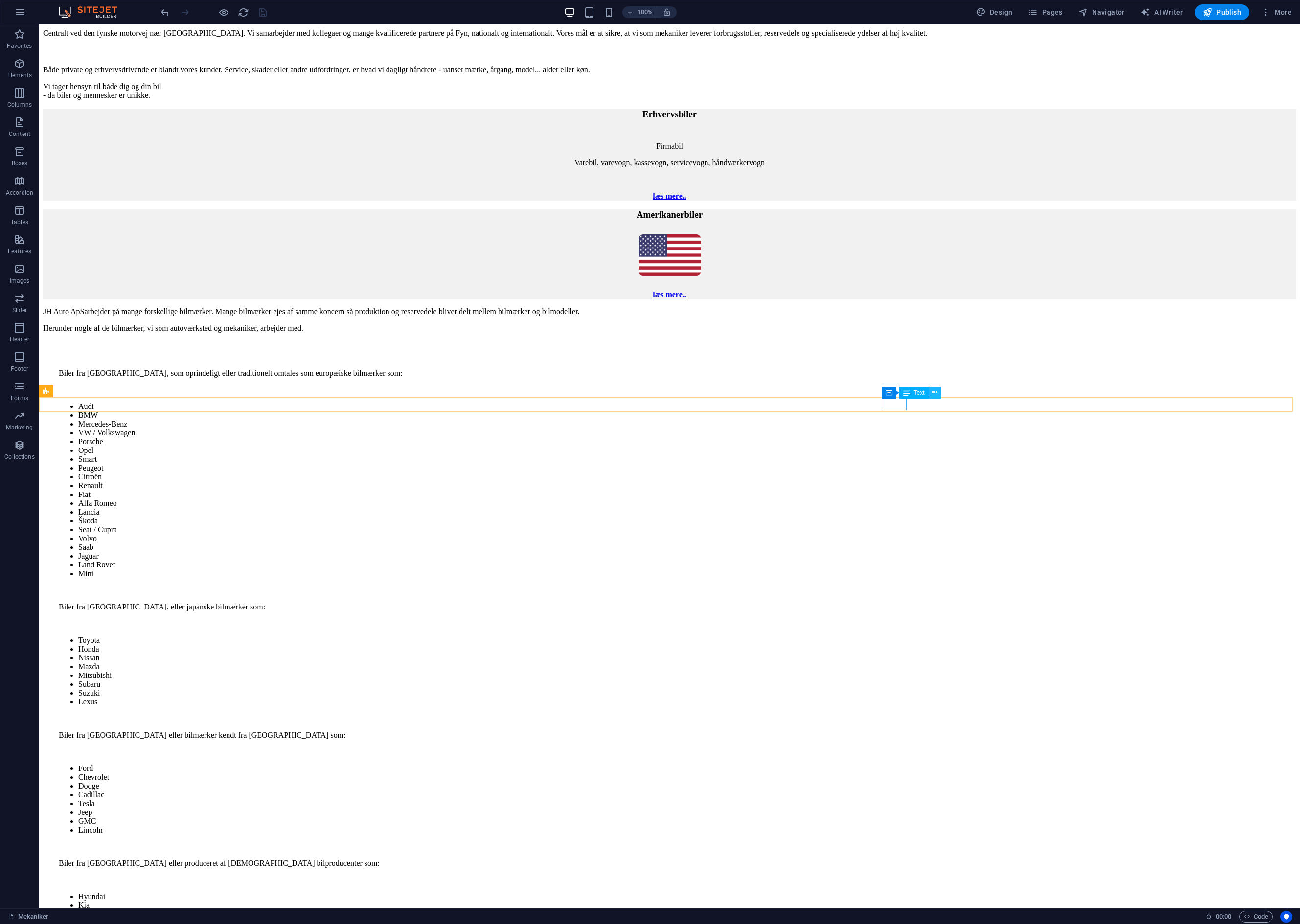
click at [937, 389] on icon at bounding box center [934, 393] width 5 height 10
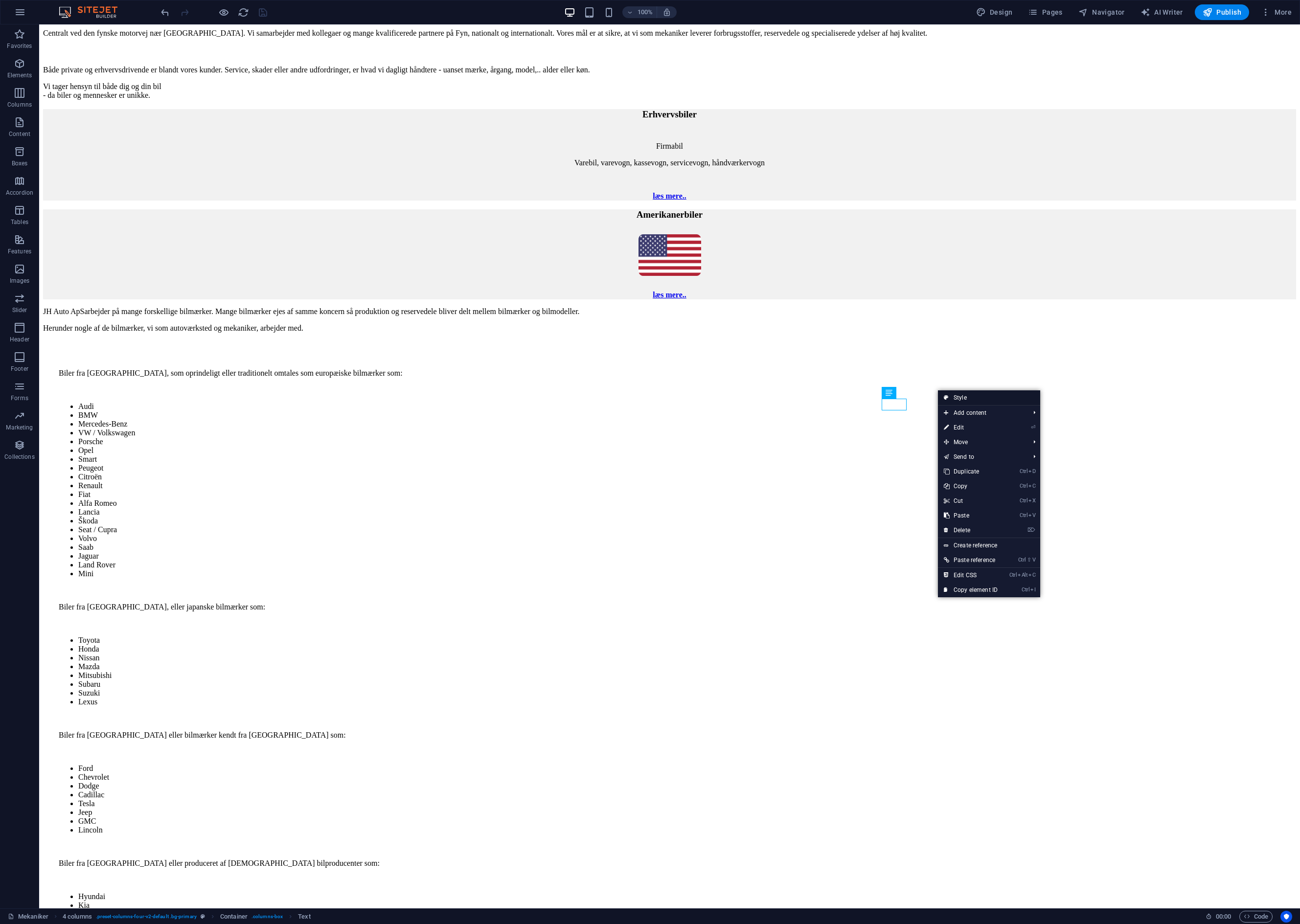
click at [963, 397] on link "Style" at bounding box center [989, 397] width 102 height 14
select select "rem"
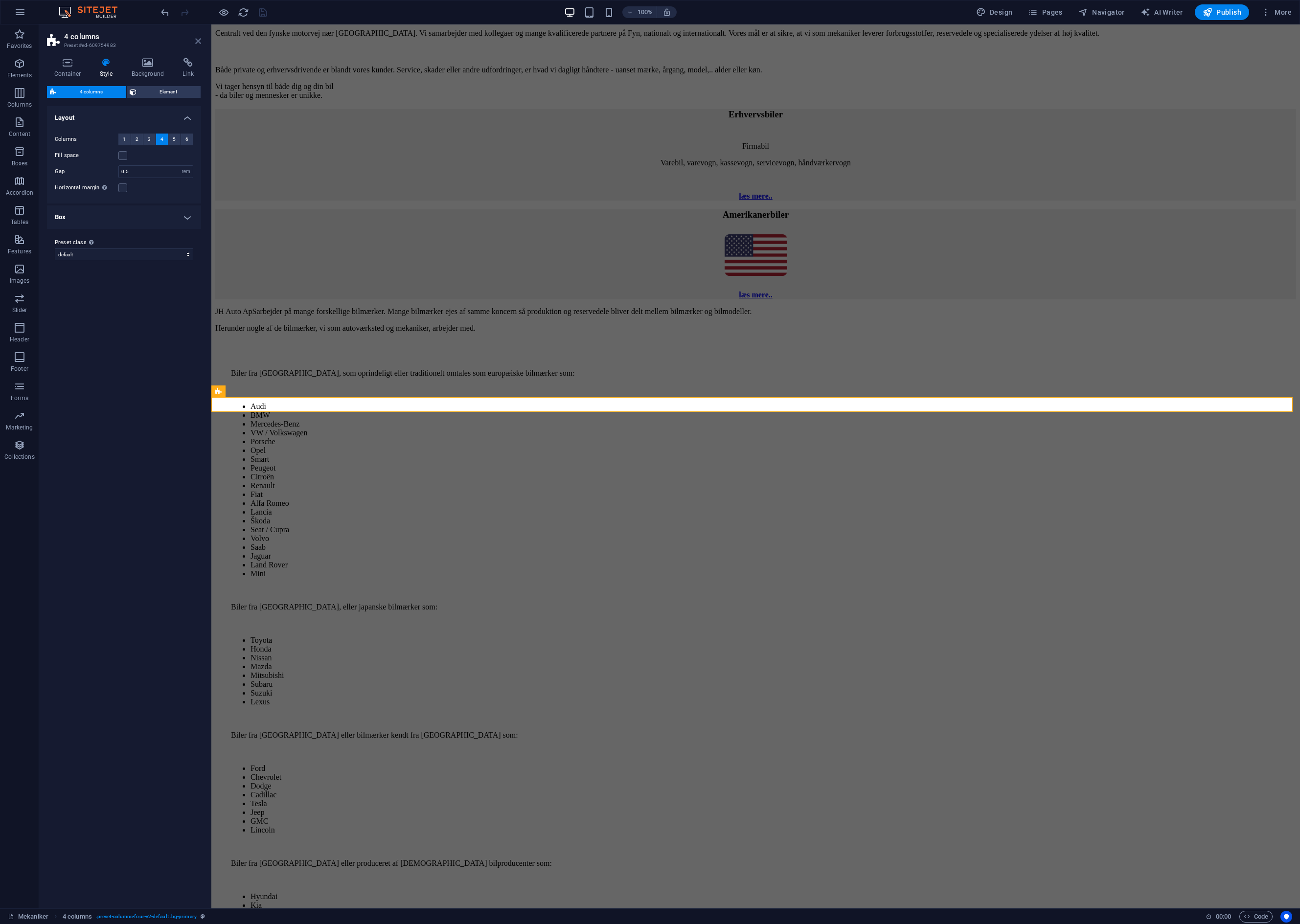
click at [200, 38] on icon at bounding box center [198, 41] width 6 height 8
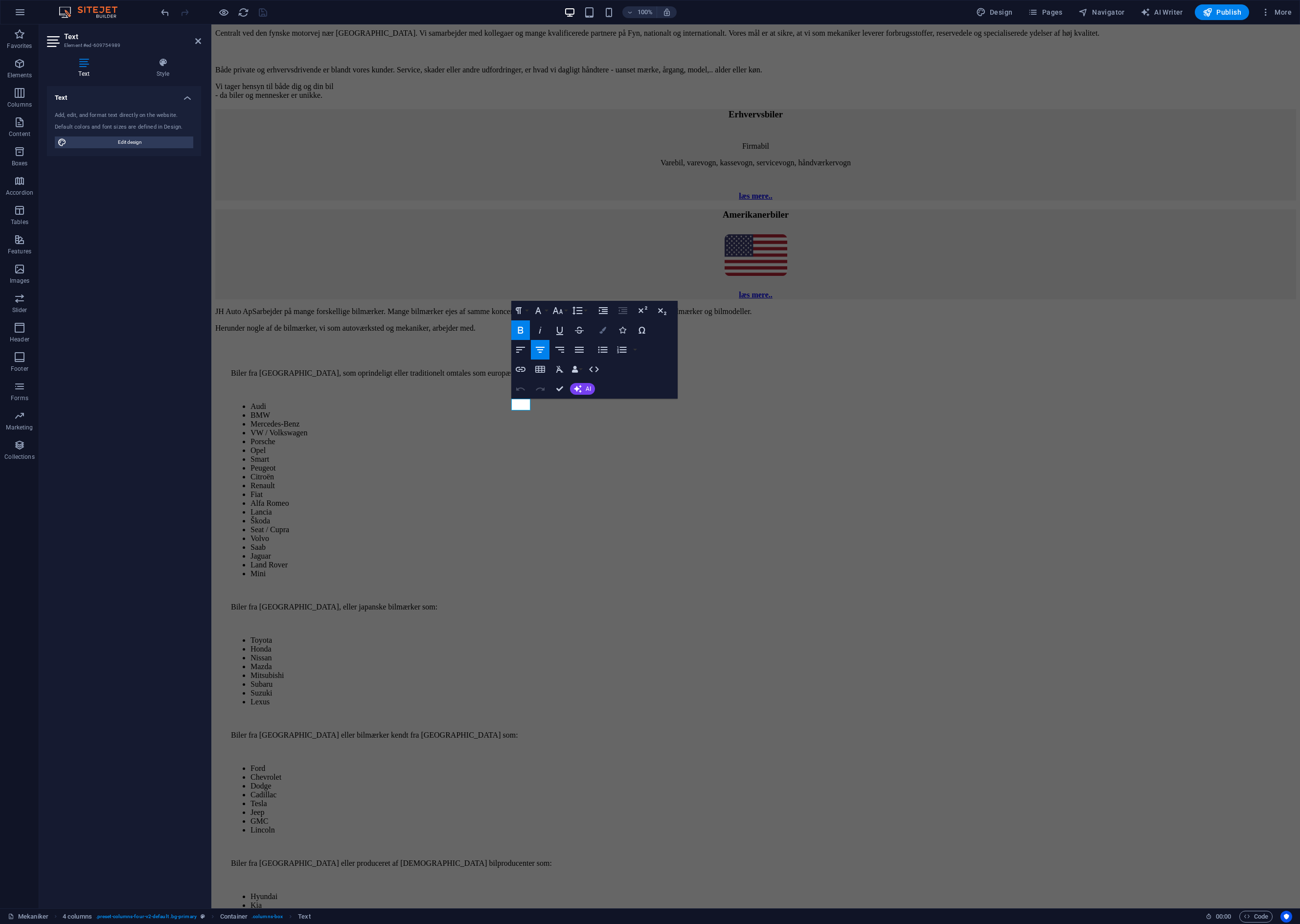
click at [601, 330] on icon "button" at bounding box center [603, 330] width 7 height 7
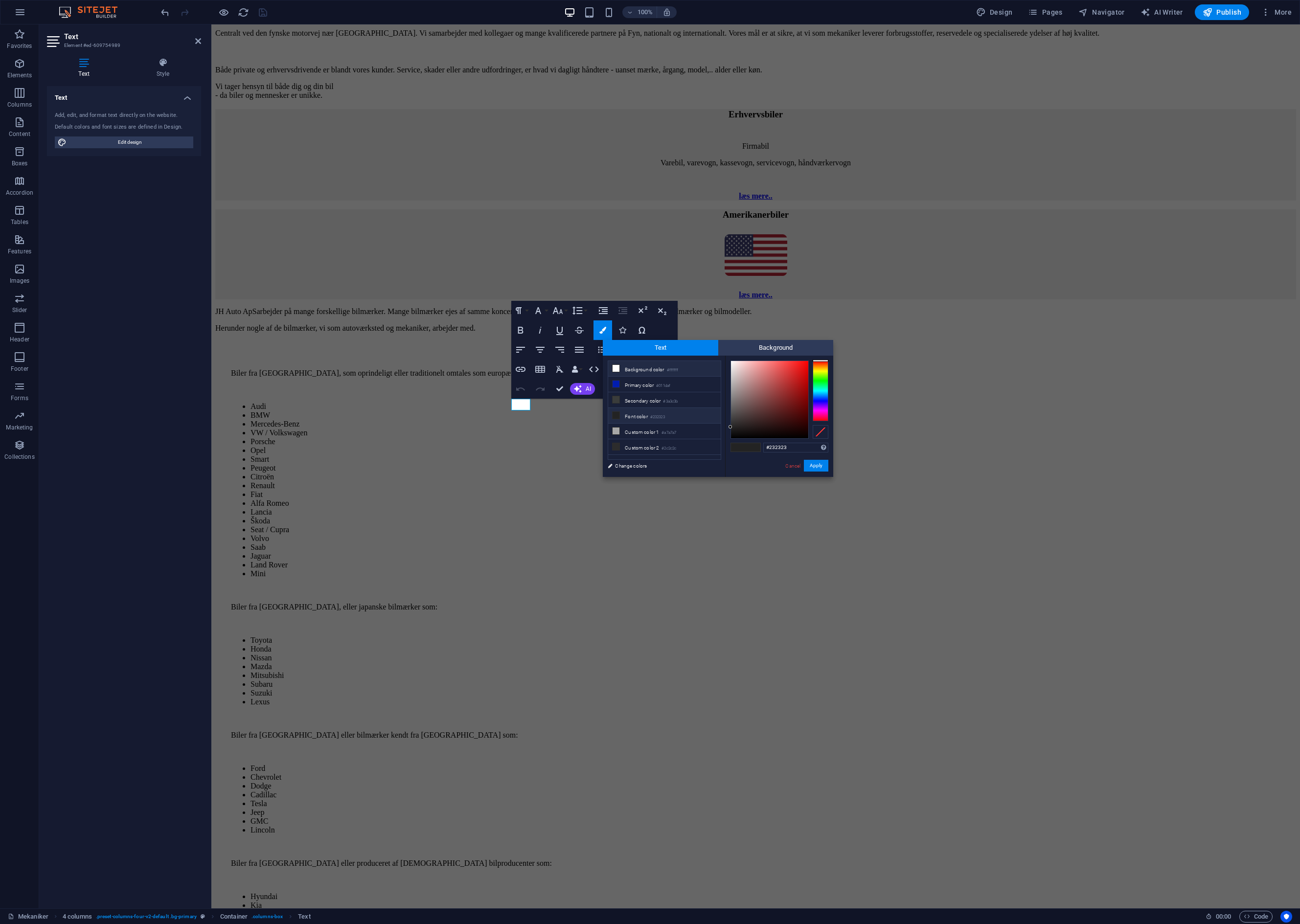
click at [616, 369] on icon at bounding box center [616, 369] width 7 height 7
type input "#ffffff"
click at [822, 469] on button "Apply" at bounding box center [816, 466] width 24 height 12
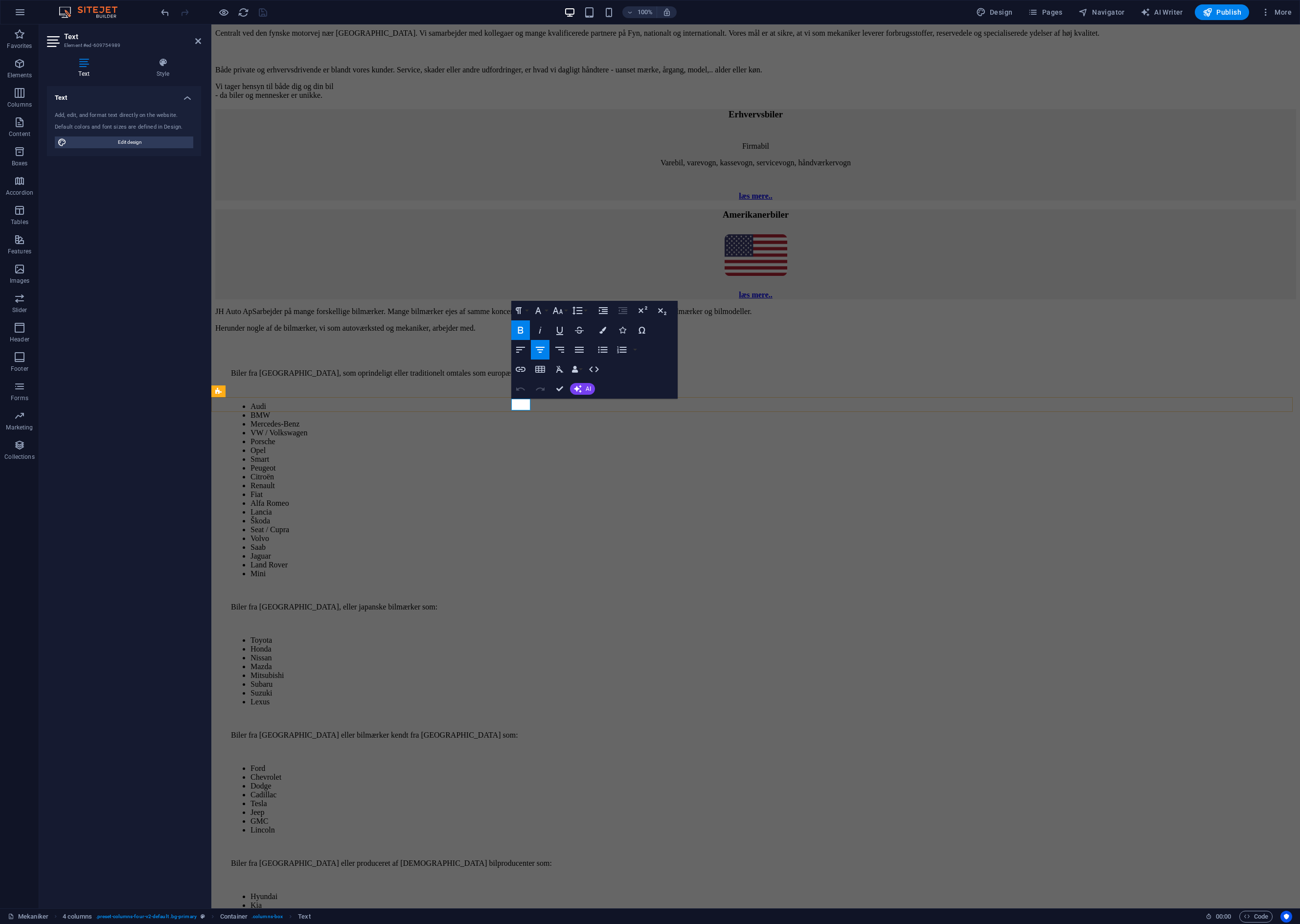
click at [602, 329] on icon "button" at bounding box center [603, 330] width 7 height 7
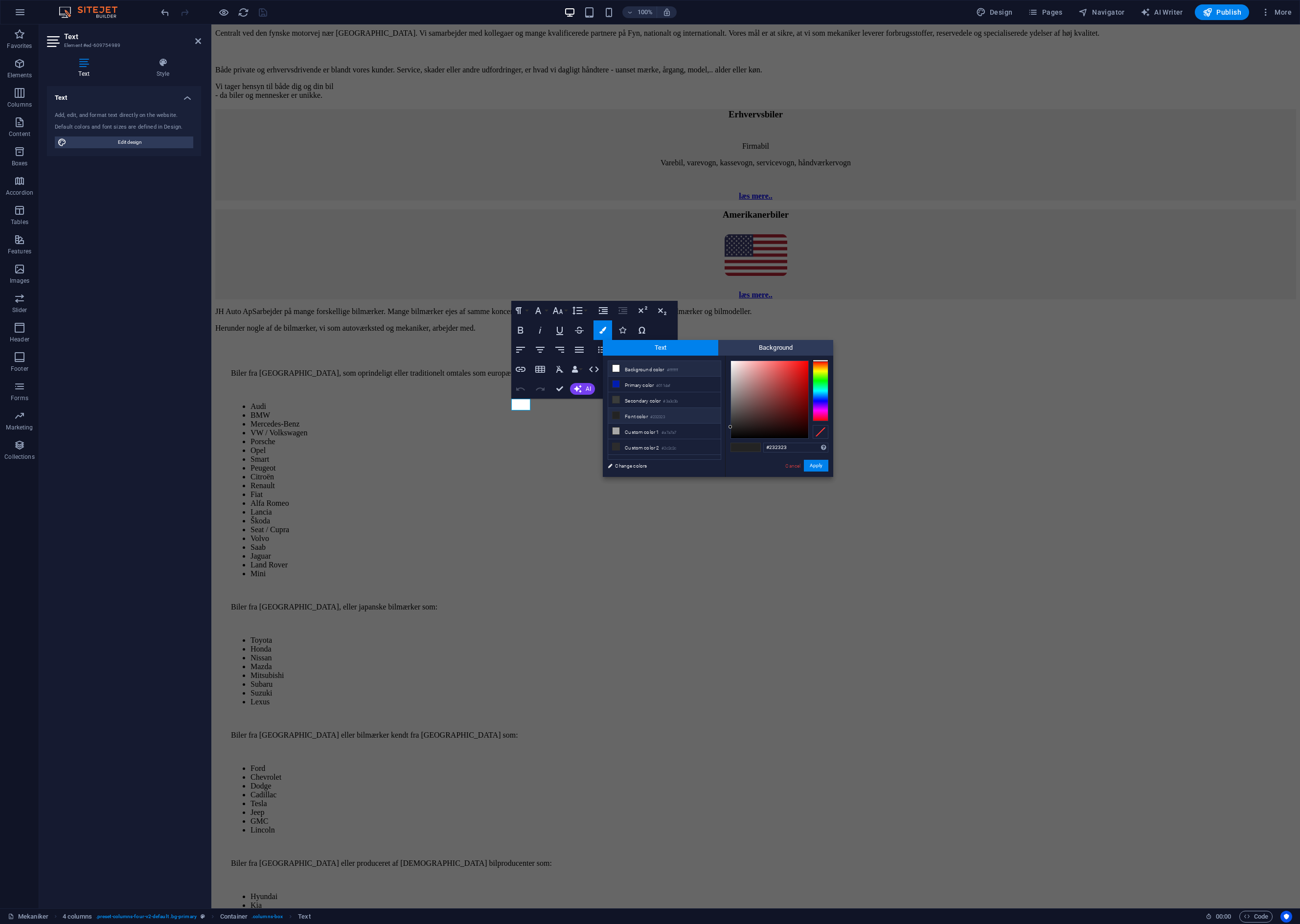
click at [616, 369] on icon at bounding box center [616, 369] width 7 height 7
type input "#ffffff"
click at [816, 466] on button "Apply" at bounding box center [816, 466] width 24 height 12
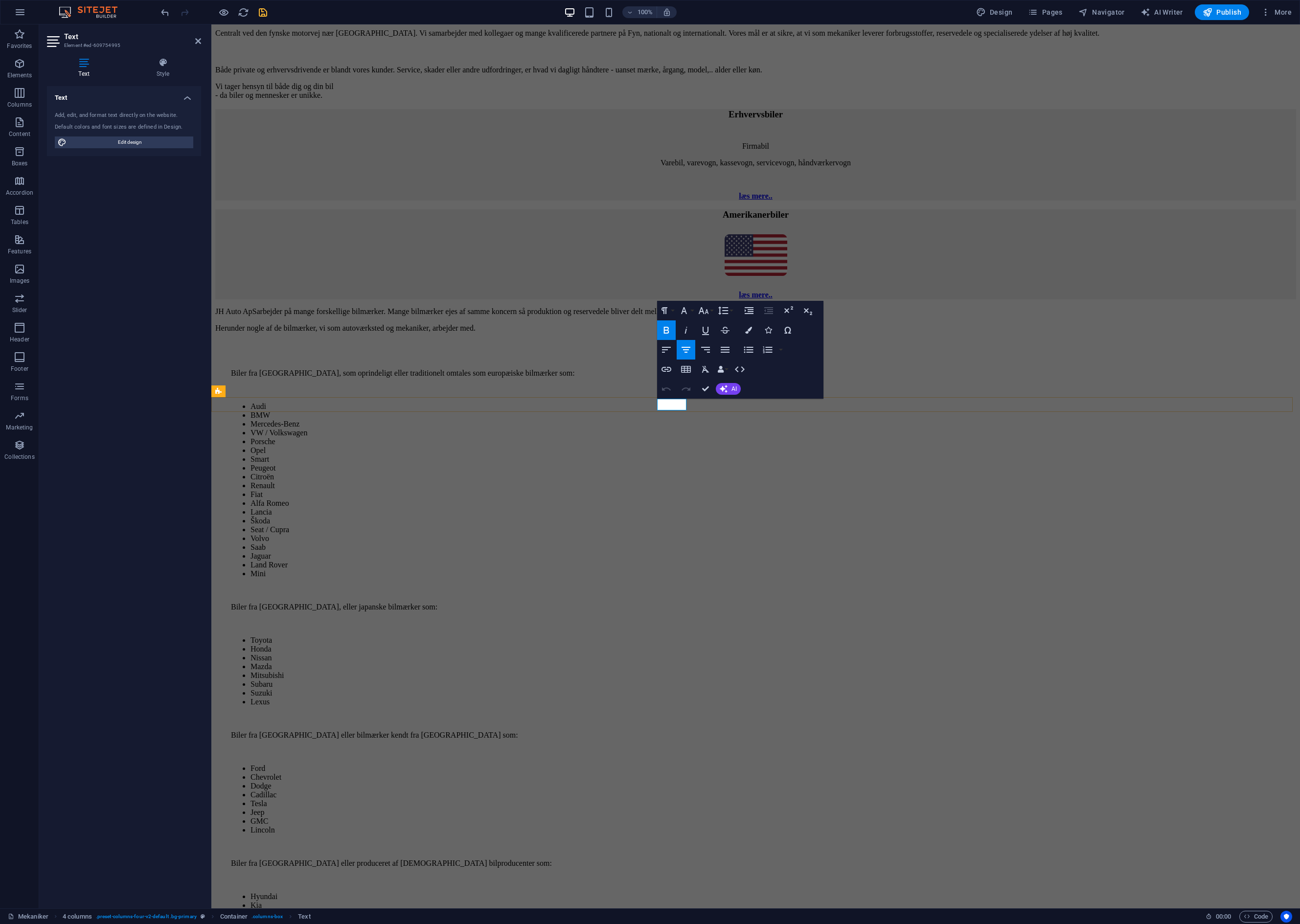
click at [742, 334] on button "Colors" at bounding box center [748, 330] width 19 height 20
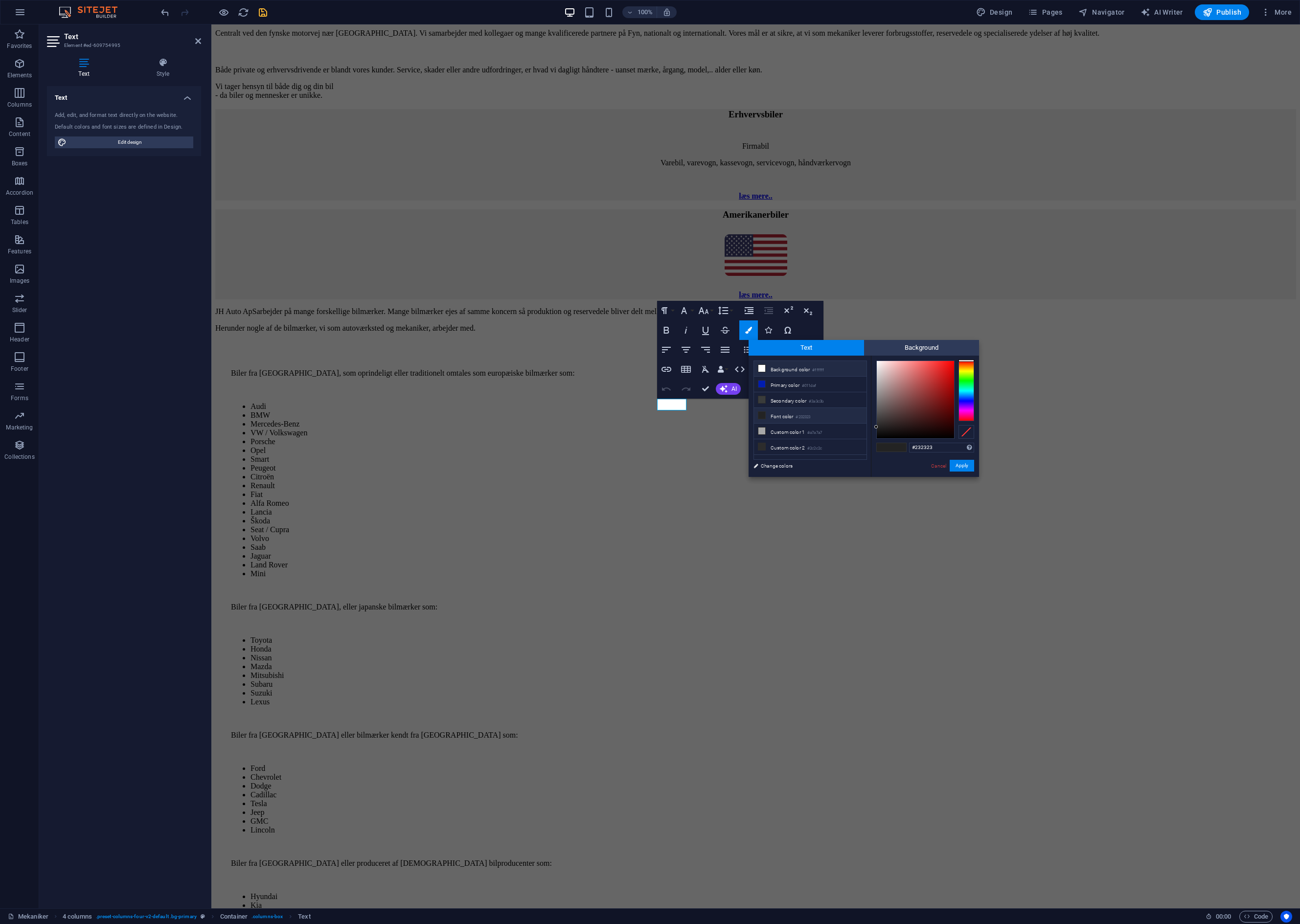
click at [761, 370] on icon at bounding box center [762, 369] width 7 height 7
type input "#ffffff"
click at [962, 465] on button "Apply" at bounding box center [962, 466] width 24 height 12
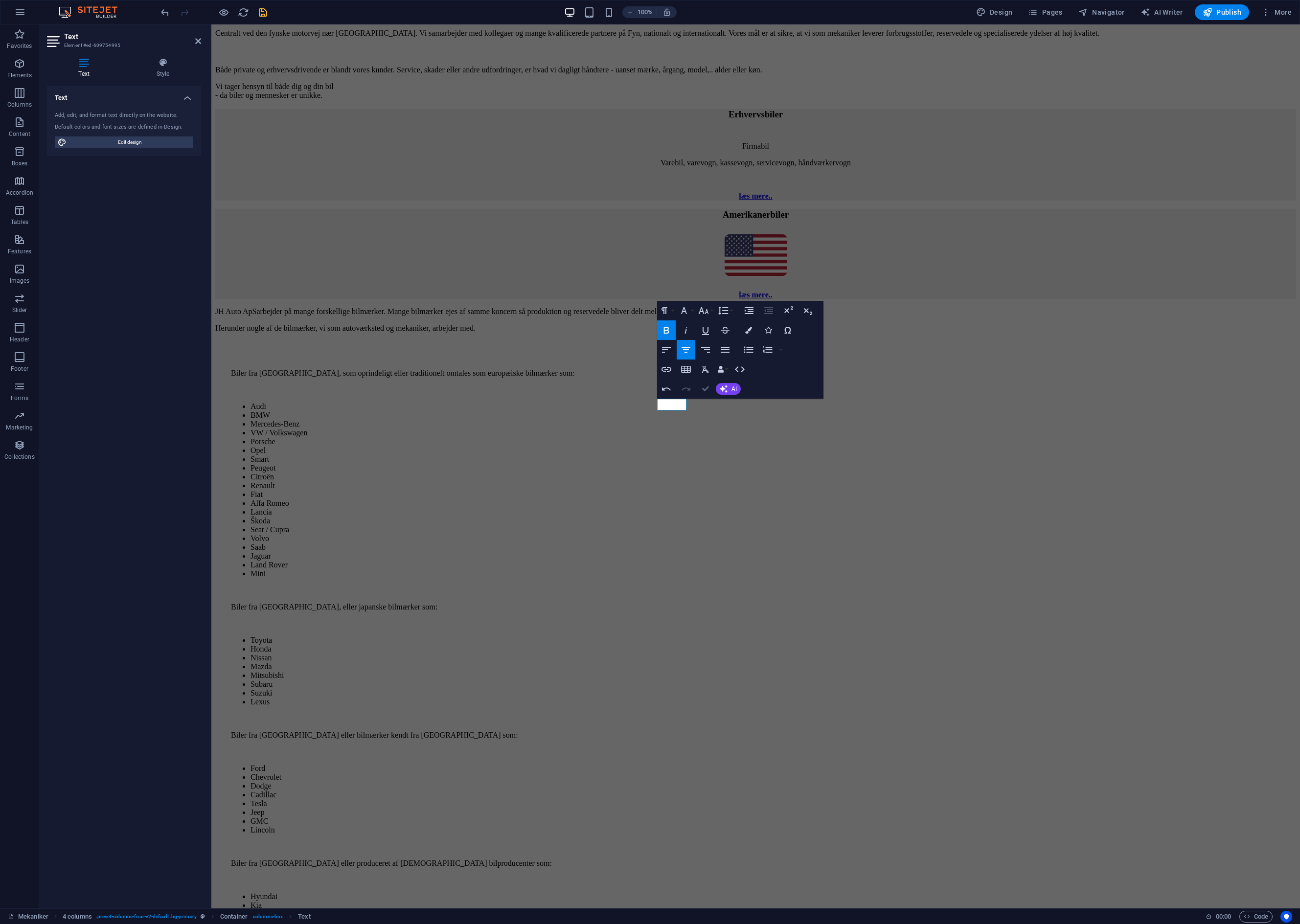
drag, startPoint x: 710, startPoint y: 388, endPoint x: 749, endPoint y: 399, distance: 40.5
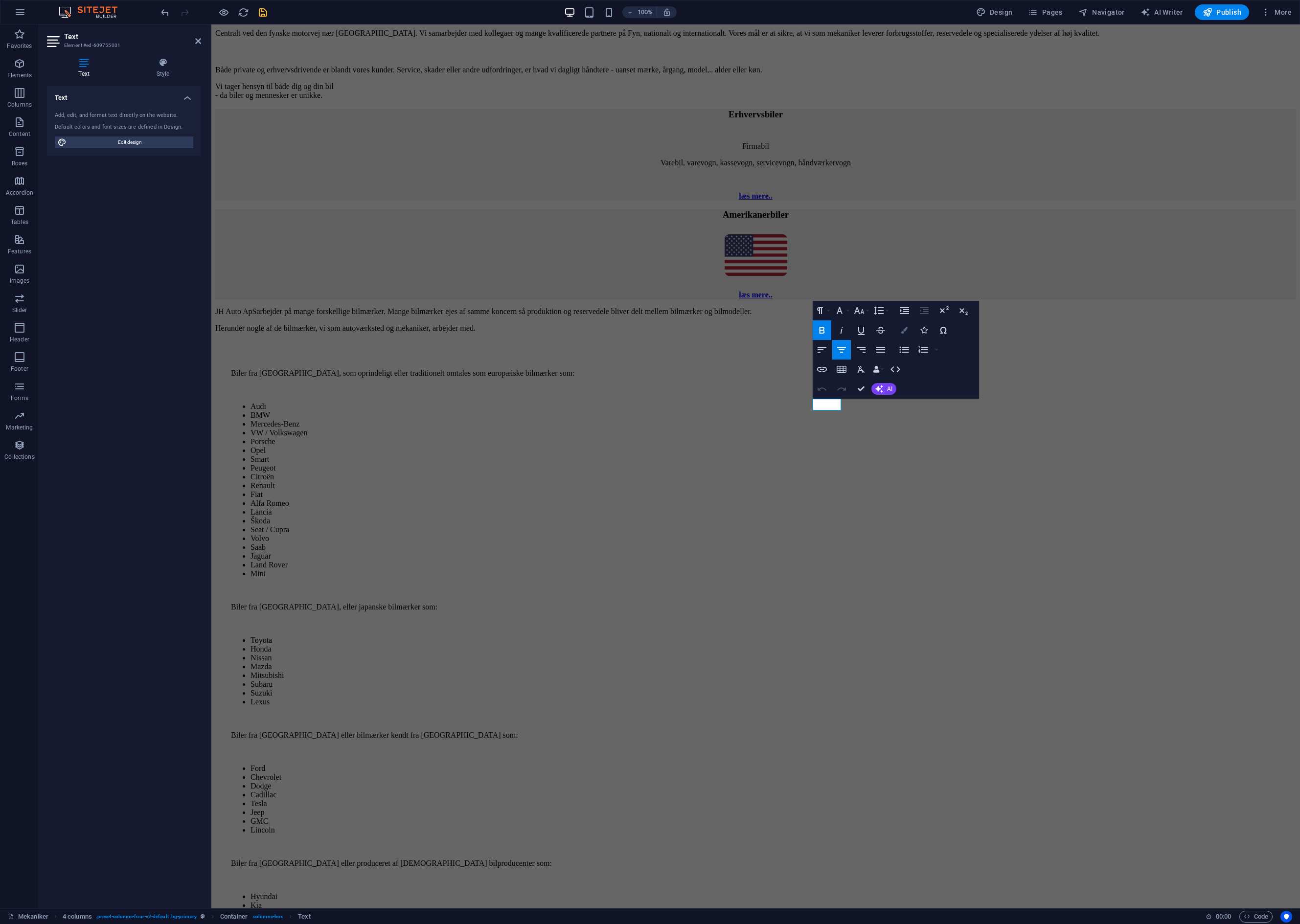
click at [901, 332] on icon "button" at bounding box center [904, 330] width 7 height 7
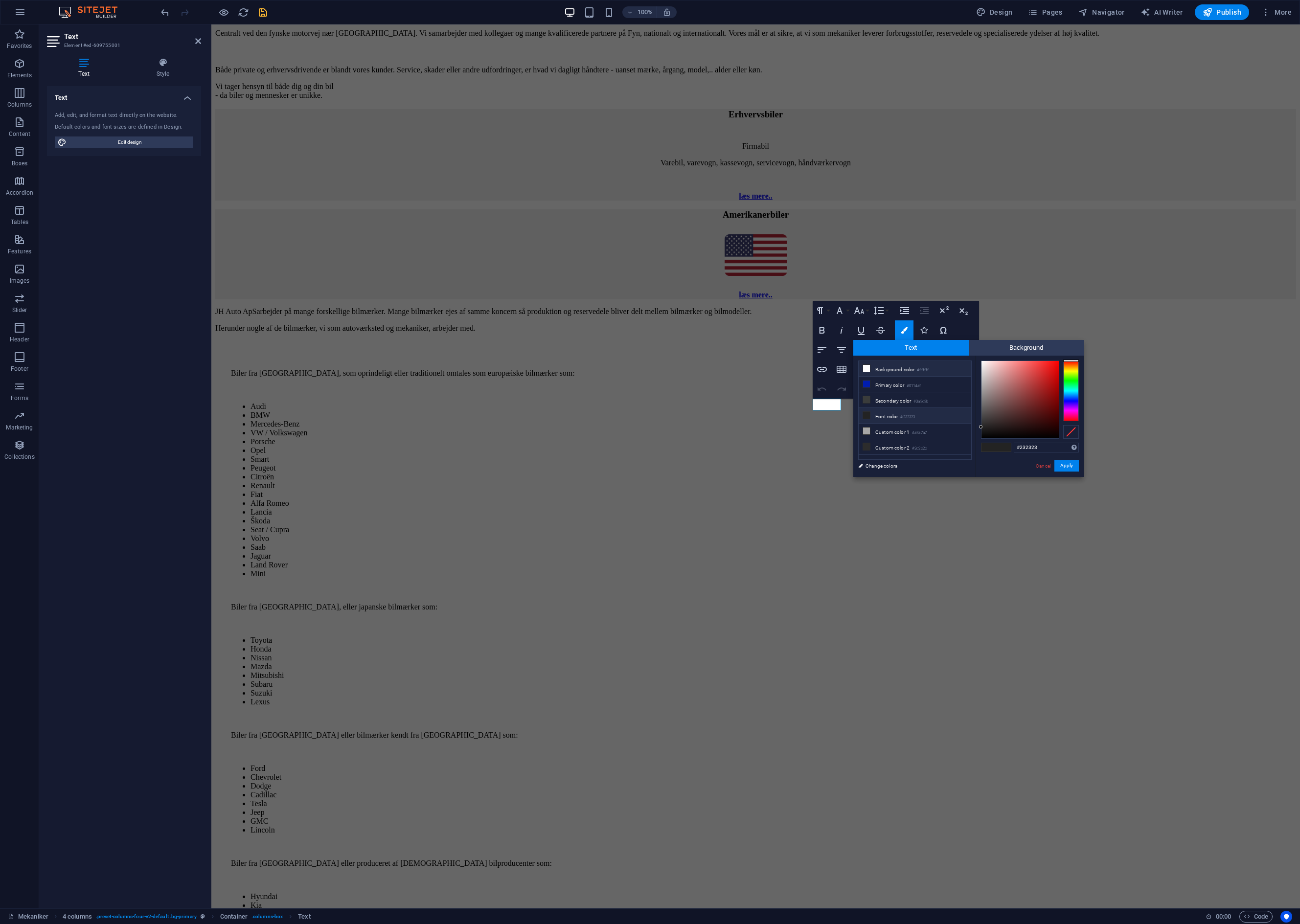
click at [863, 367] on icon at bounding box center [866, 369] width 7 height 7
type input "#ffffff"
click at [1064, 465] on button "Apply" at bounding box center [1067, 466] width 24 height 12
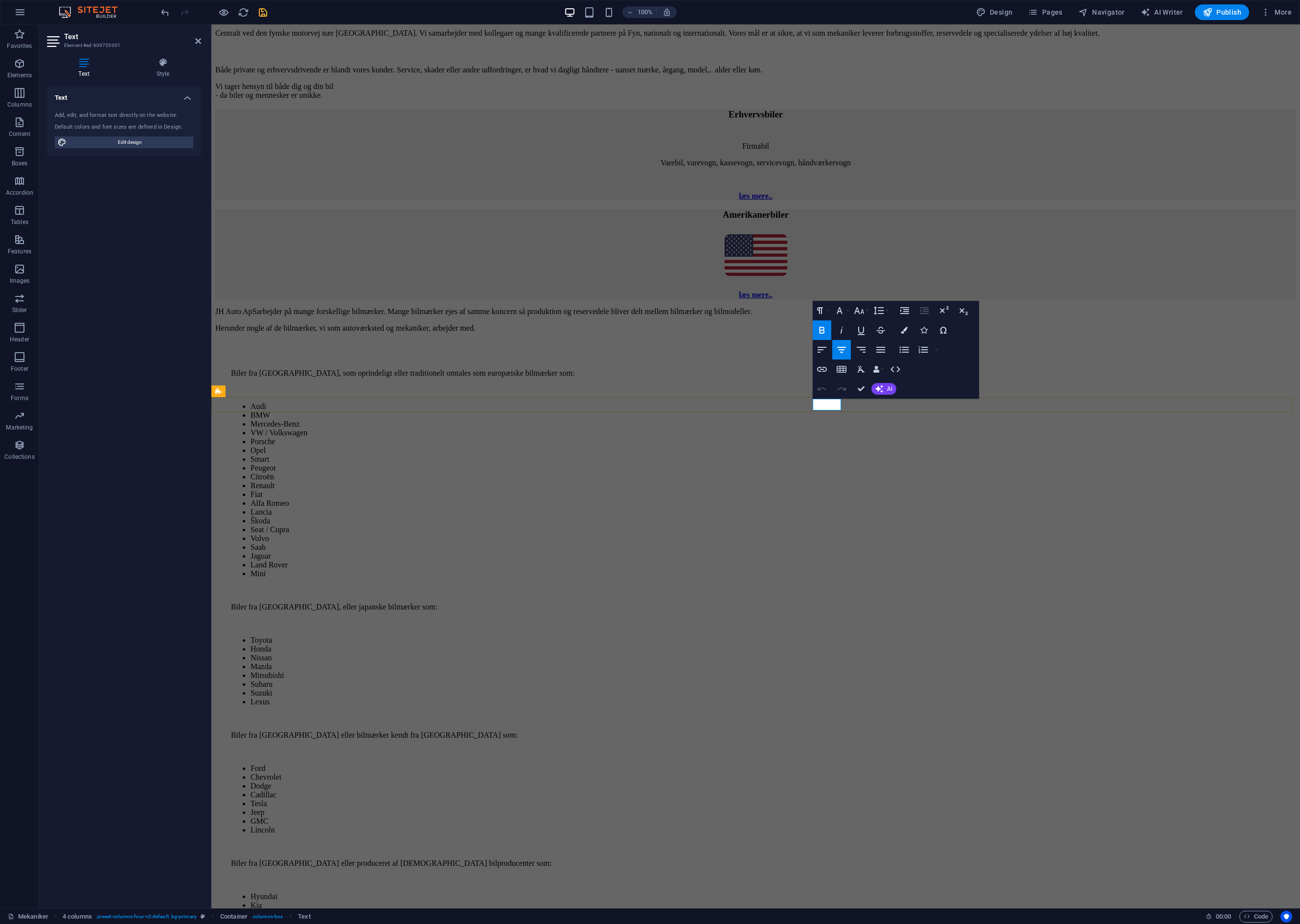
click at [902, 328] on icon "button" at bounding box center [904, 330] width 7 height 7
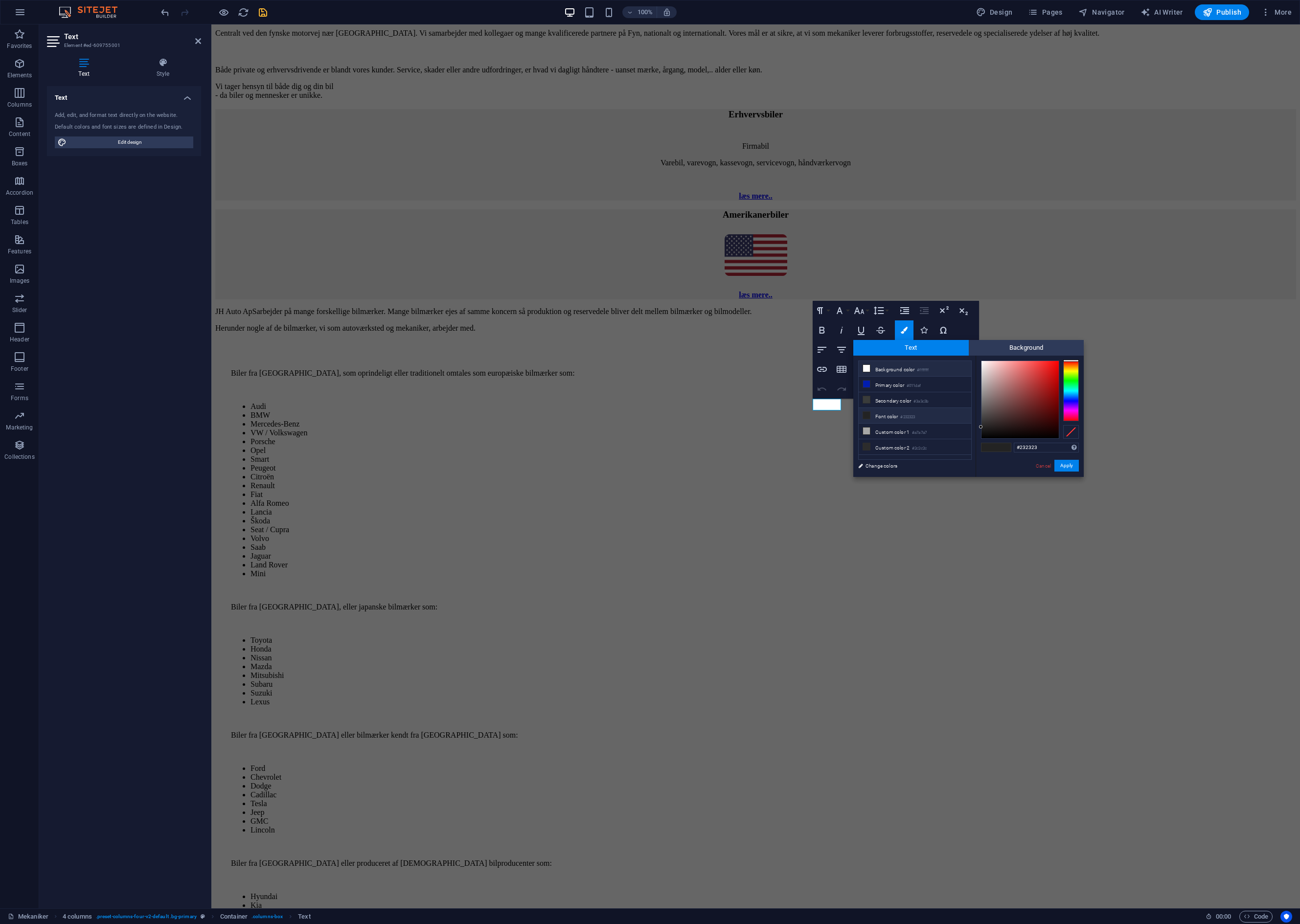
click at [902, 369] on li "Background color #ffffff" at bounding box center [915, 369] width 112 height 16
type input "#ffffff"
click at [1064, 467] on button "Apply" at bounding box center [1067, 466] width 24 height 12
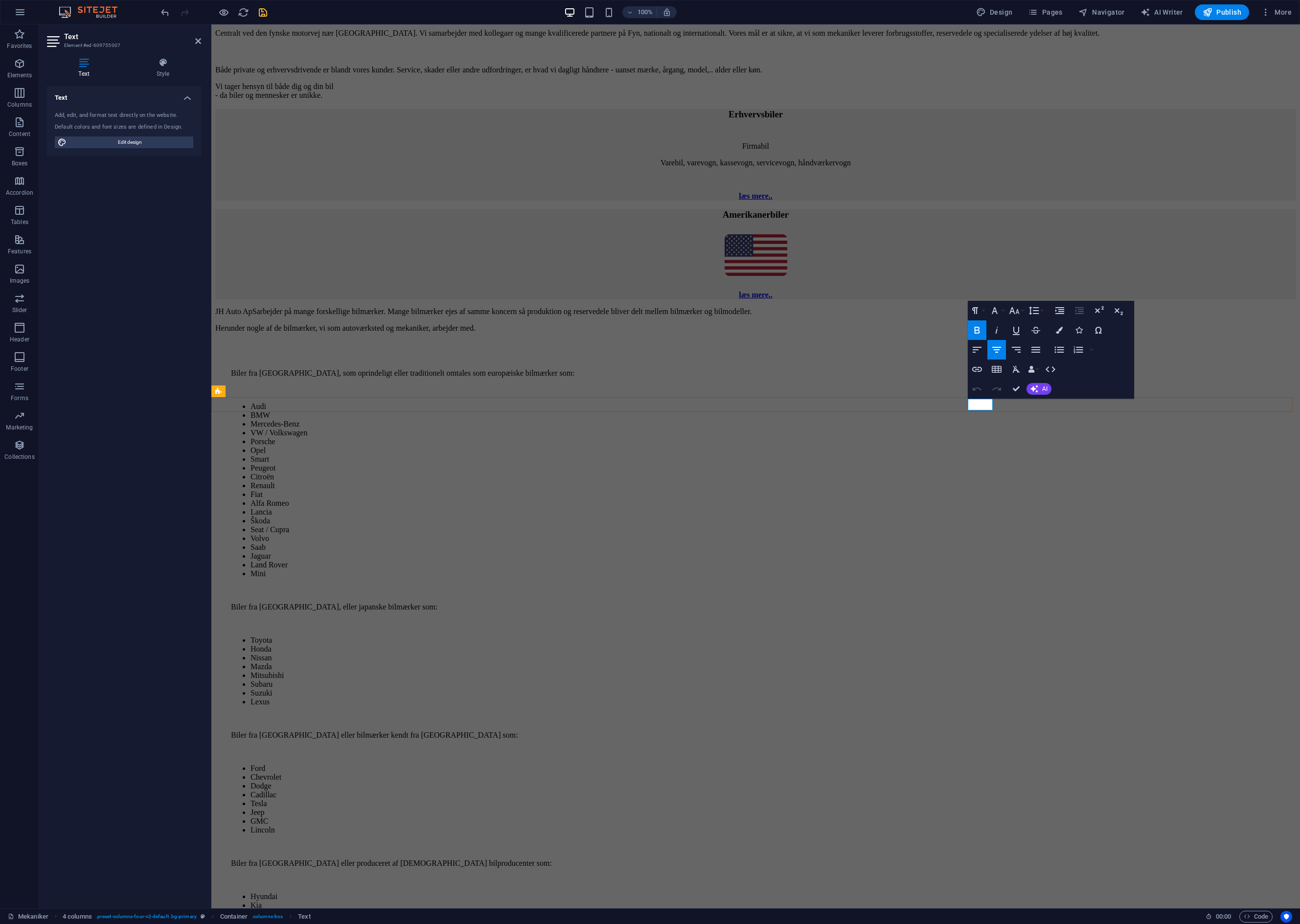
click at [1056, 331] on icon "button" at bounding box center [1059, 330] width 7 height 7
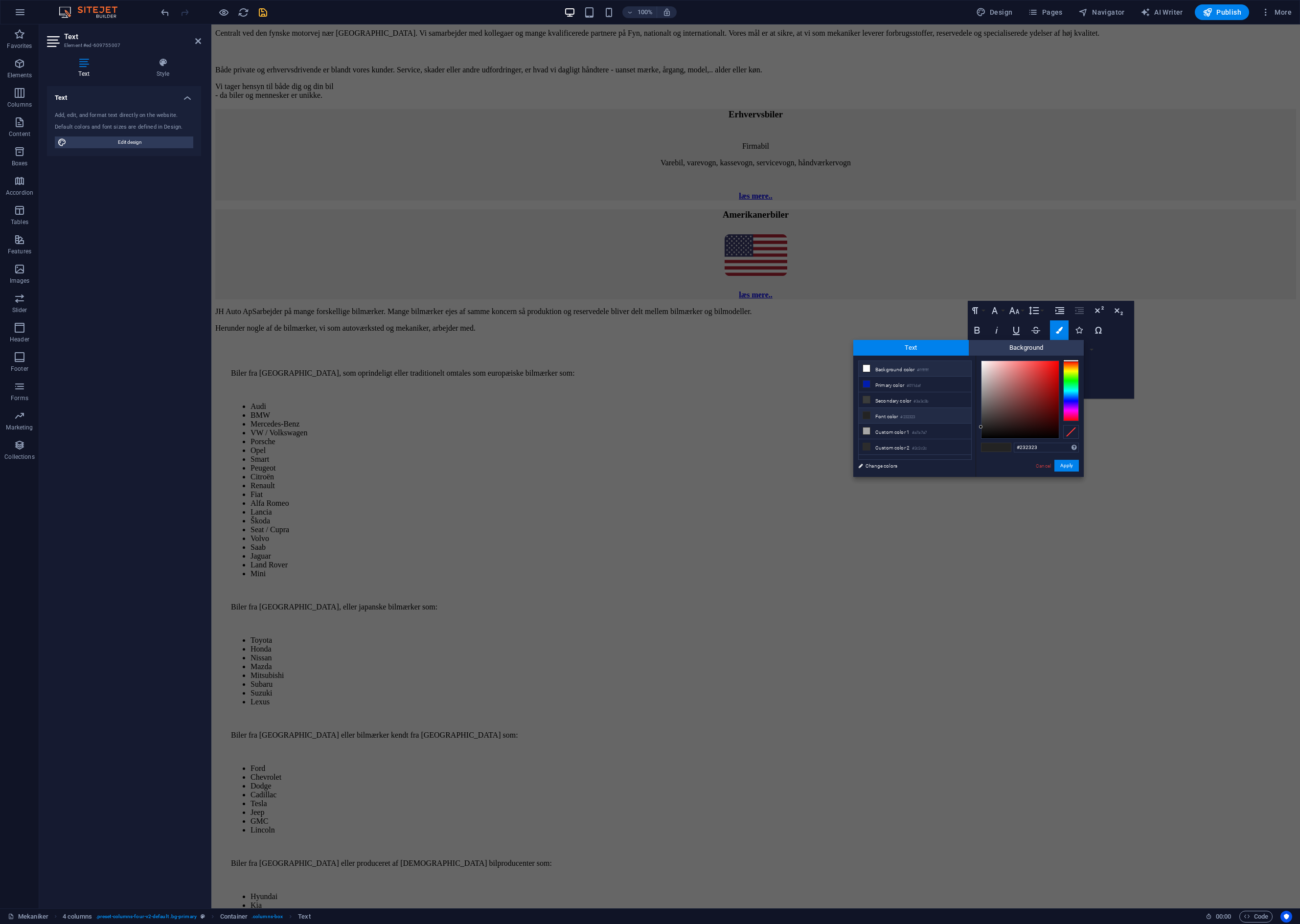
click at [879, 370] on li "Background color #ffffff" at bounding box center [915, 369] width 112 height 16
type input "#ffffff"
click at [1066, 466] on button "Apply" at bounding box center [1067, 466] width 24 height 12
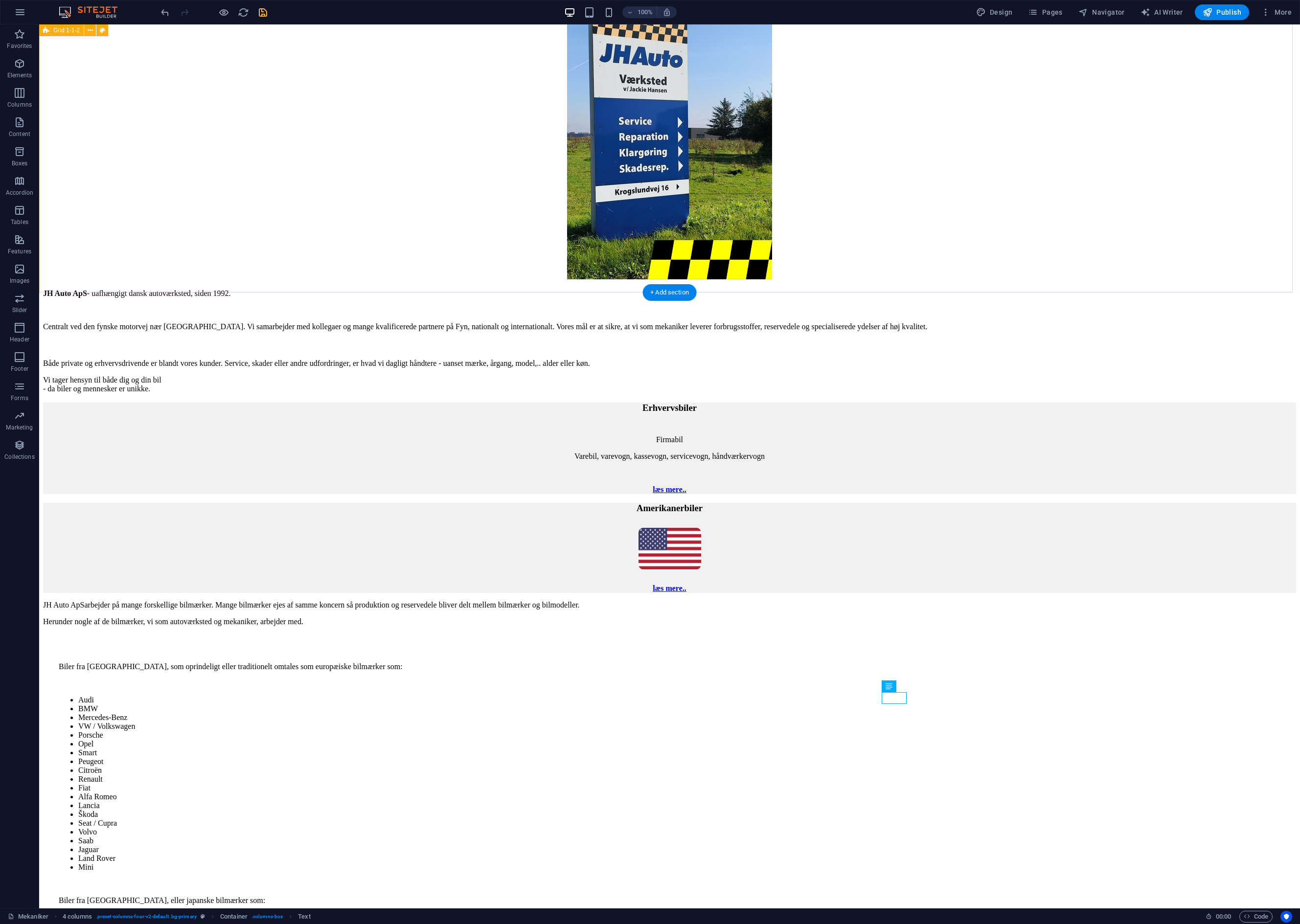
scroll to position [0, 0]
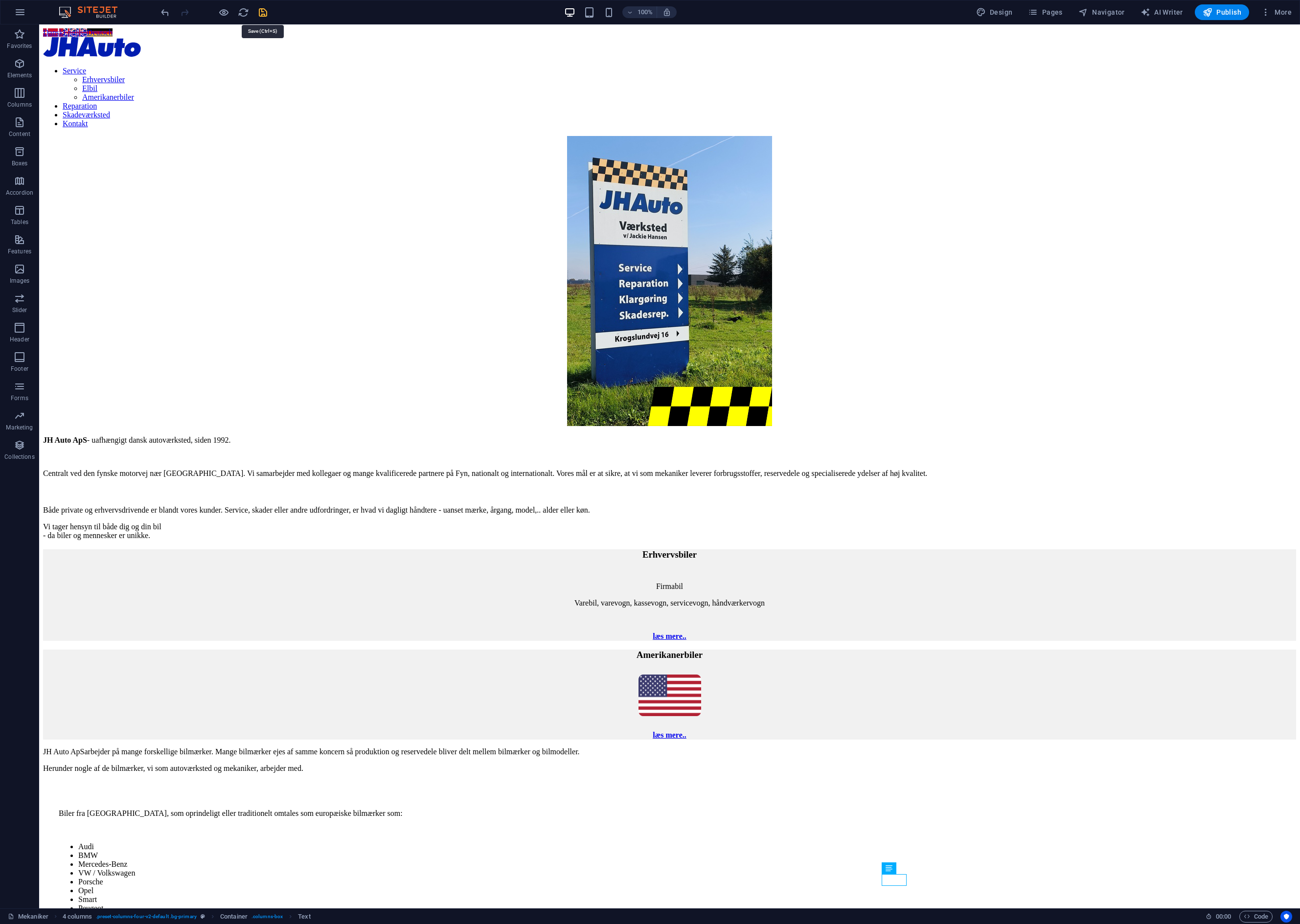
click at [261, 14] on icon "save" at bounding box center [263, 12] width 11 height 11
click at [1226, 8] on span "Publish" at bounding box center [1222, 12] width 39 height 10
click at [20, 14] on icon "button" at bounding box center [20, 12] width 12 height 12
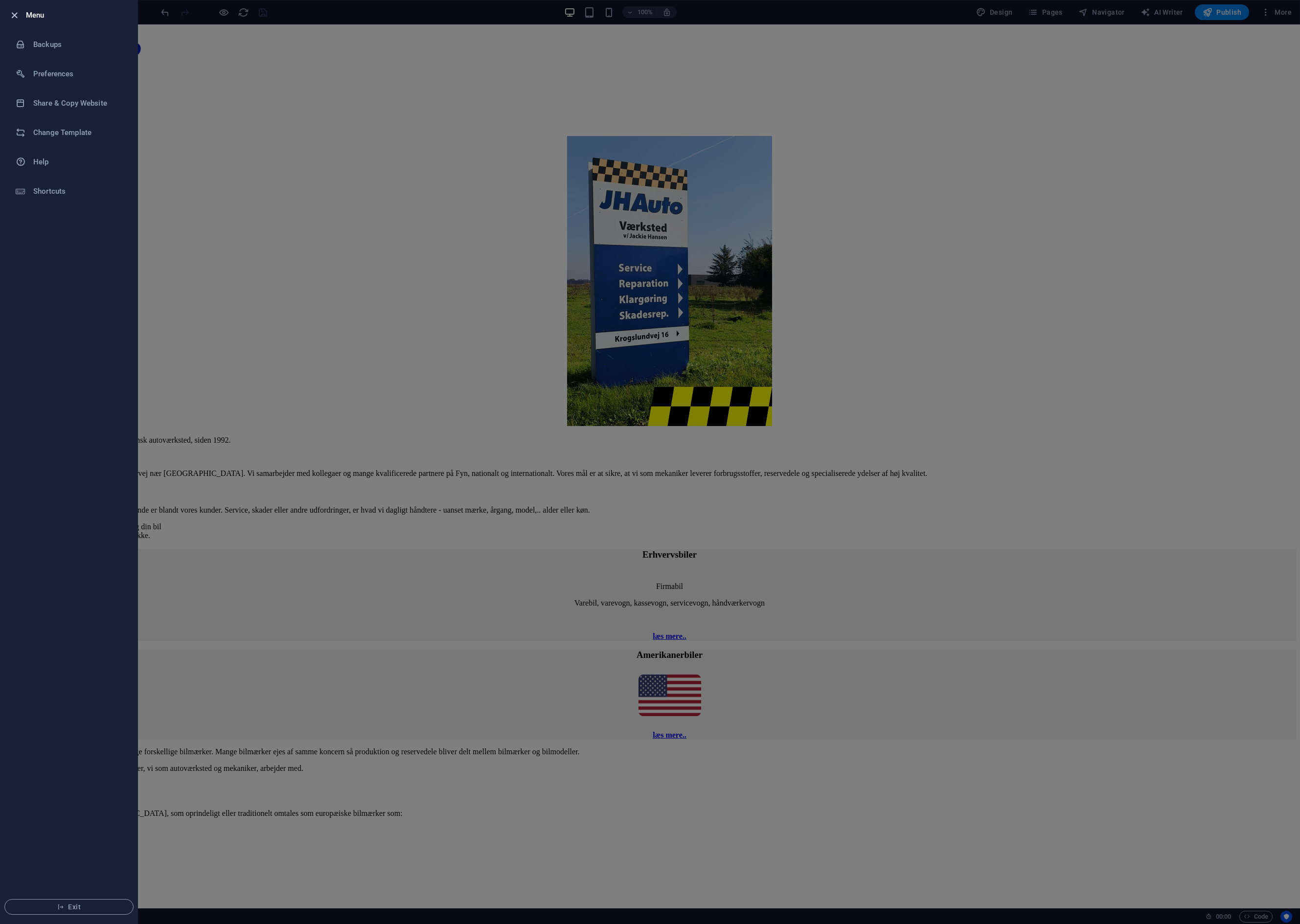
click at [15, 16] on icon "button" at bounding box center [14, 15] width 11 height 11
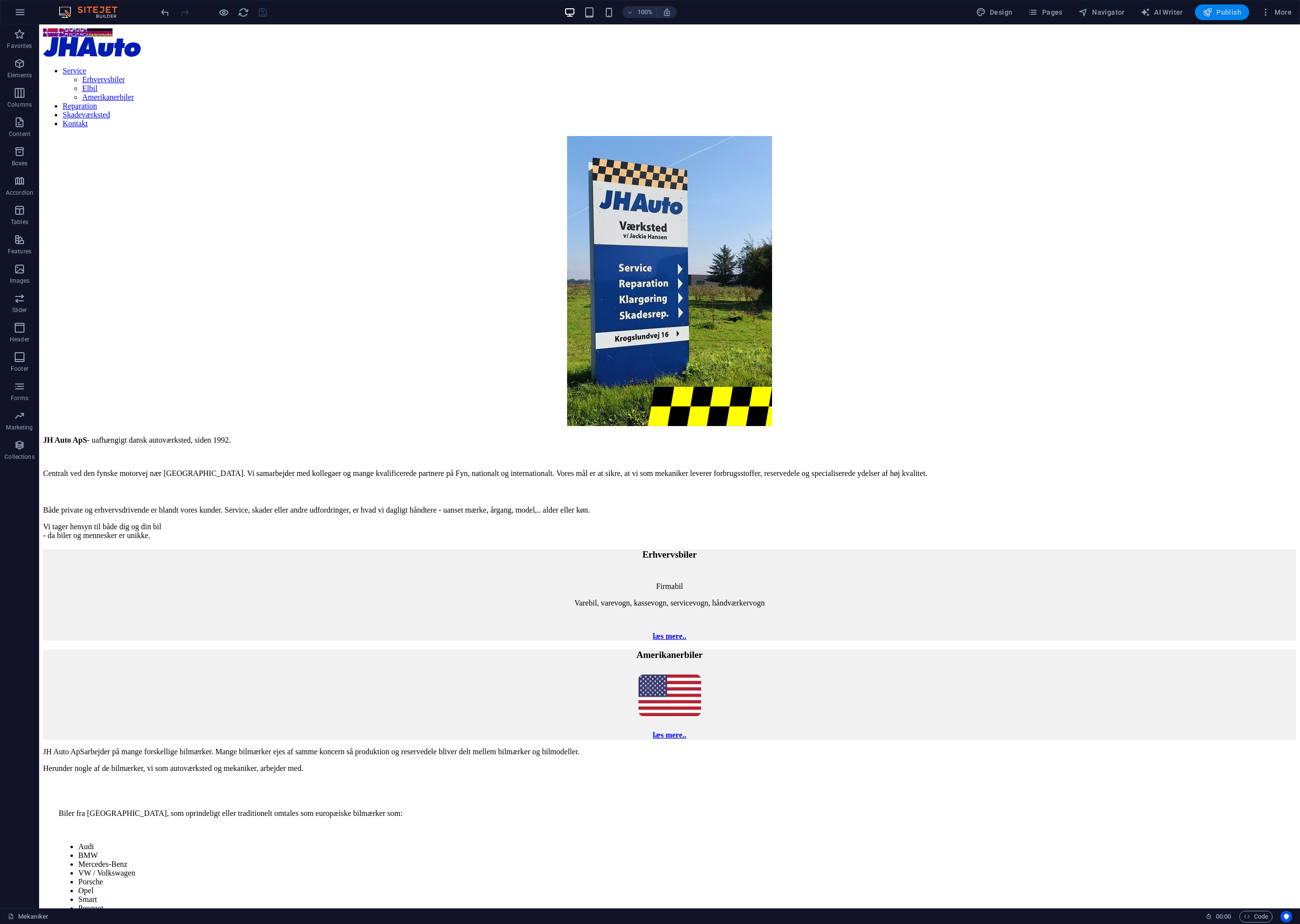
click at [1233, 16] on span "Publish" at bounding box center [1222, 12] width 39 height 10
